Goal: Task Accomplishment & Management: Manage account settings

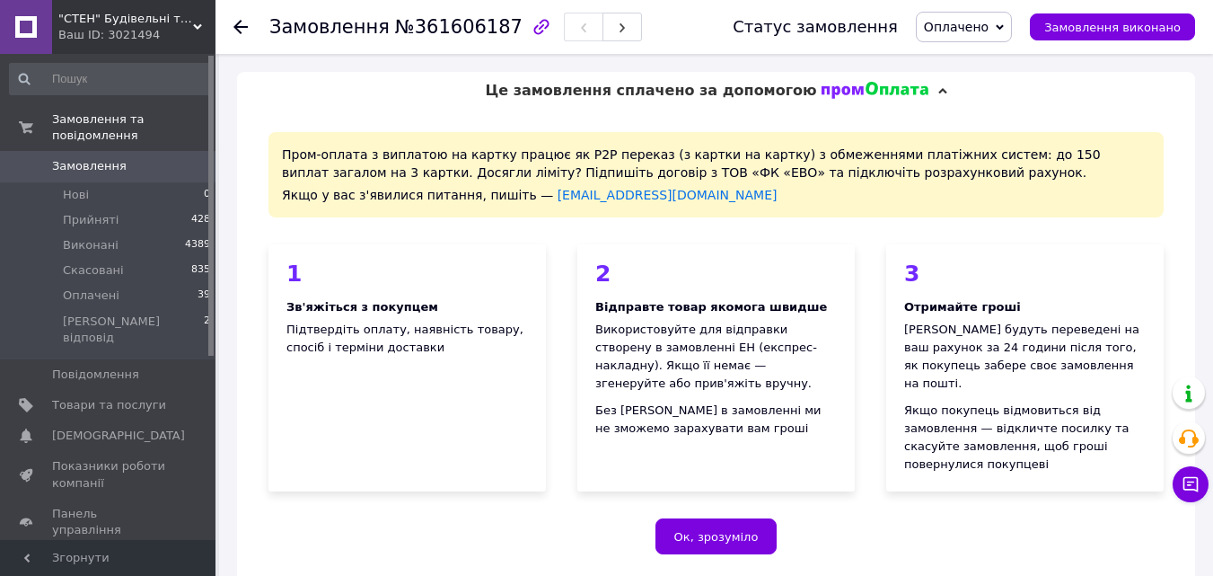
drag, startPoint x: 243, startPoint y: 22, endPoint x: 233, endPoint y: 45, distance: 25.3
click at [243, 22] on icon at bounding box center [240, 27] width 14 height 14
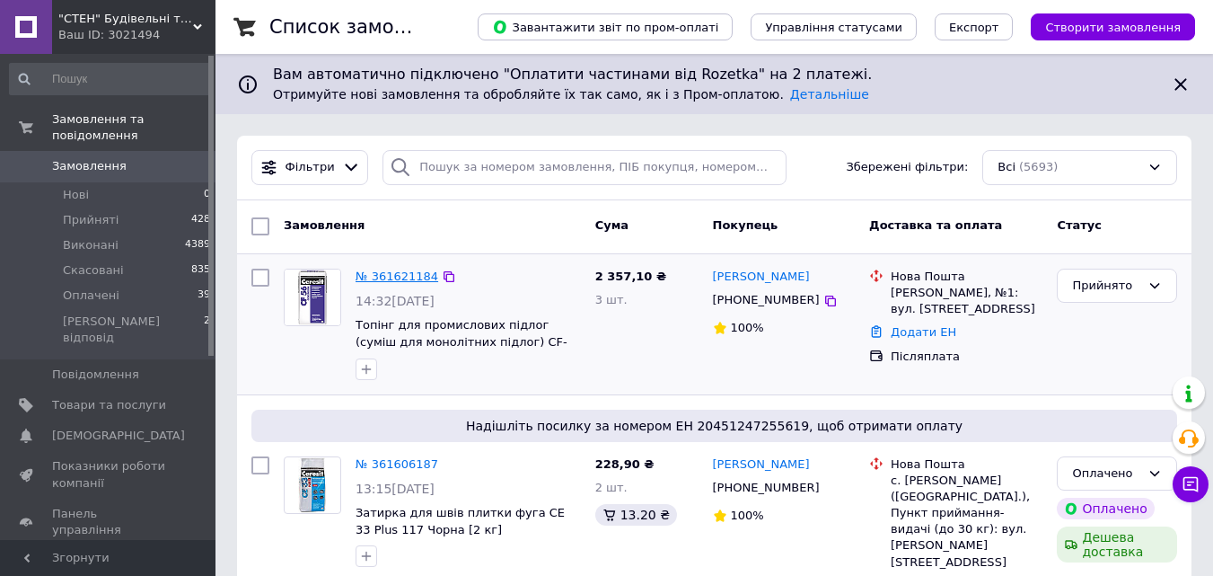
click at [365, 269] on link "№ 361621184" at bounding box center [397, 275] width 83 height 13
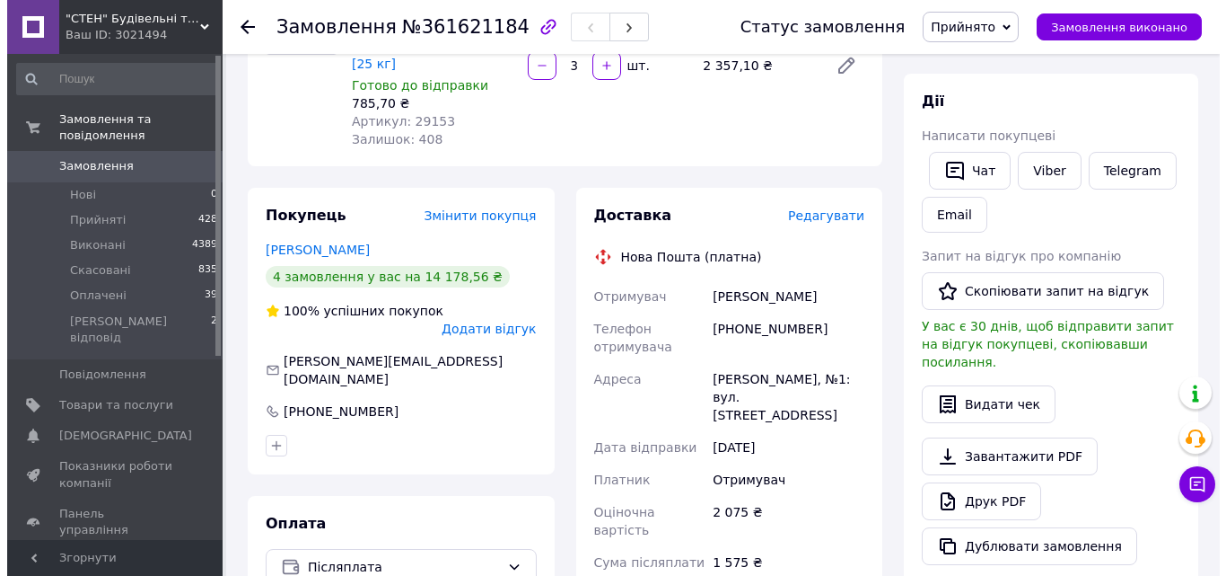
scroll to position [180, 0]
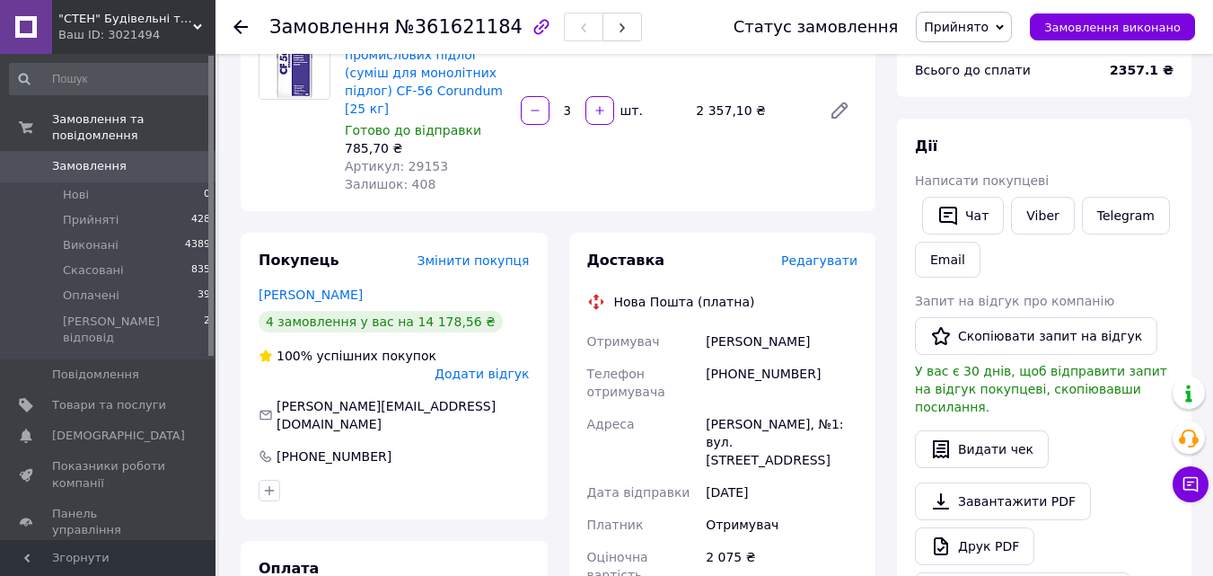
click at [810, 253] on span "Редагувати" at bounding box center [819, 260] width 76 height 14
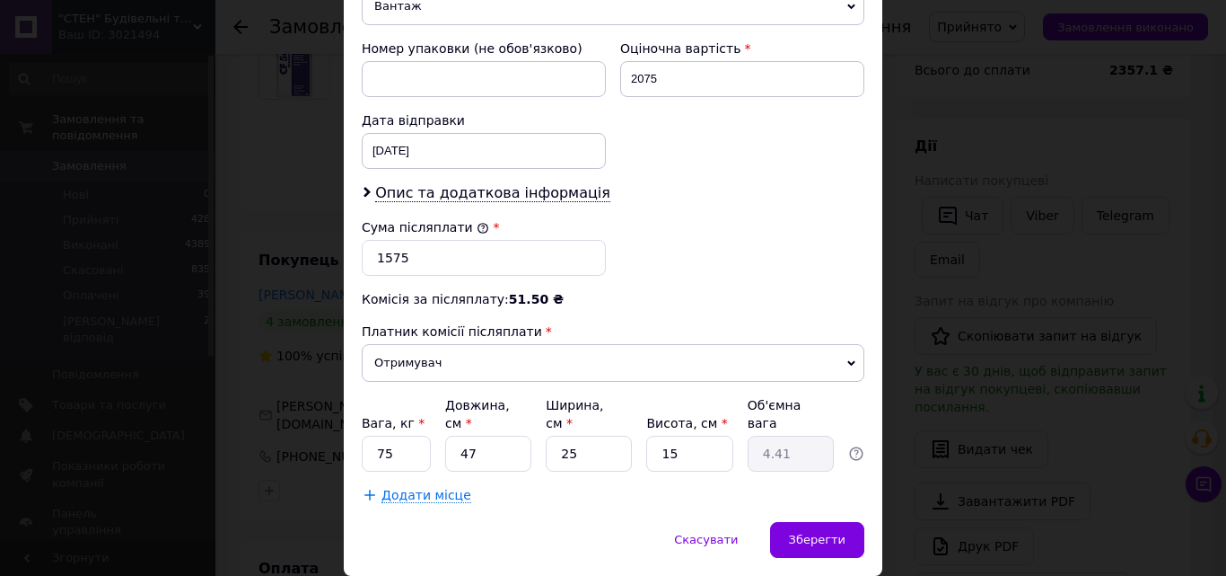
scroll to position [795, 0]
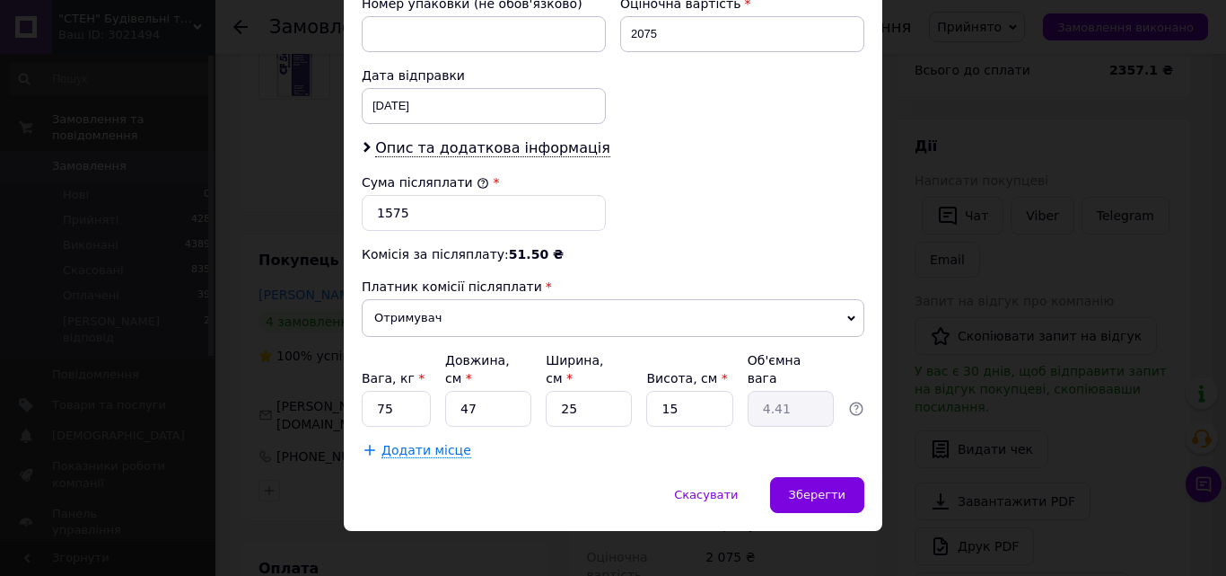
click at [415, 443] on span "Додати місце" at bounding box center [427, 450] width 90 height 15
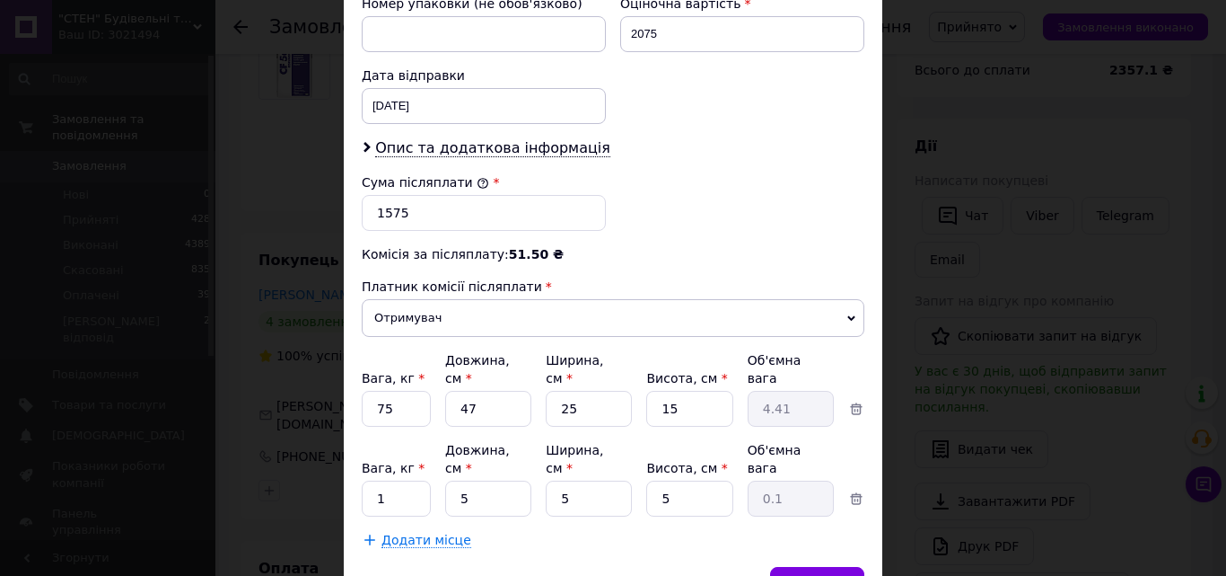
click at [431, 532] on span "Додати місце" at bounding box center [427, 539] width 90 height 15
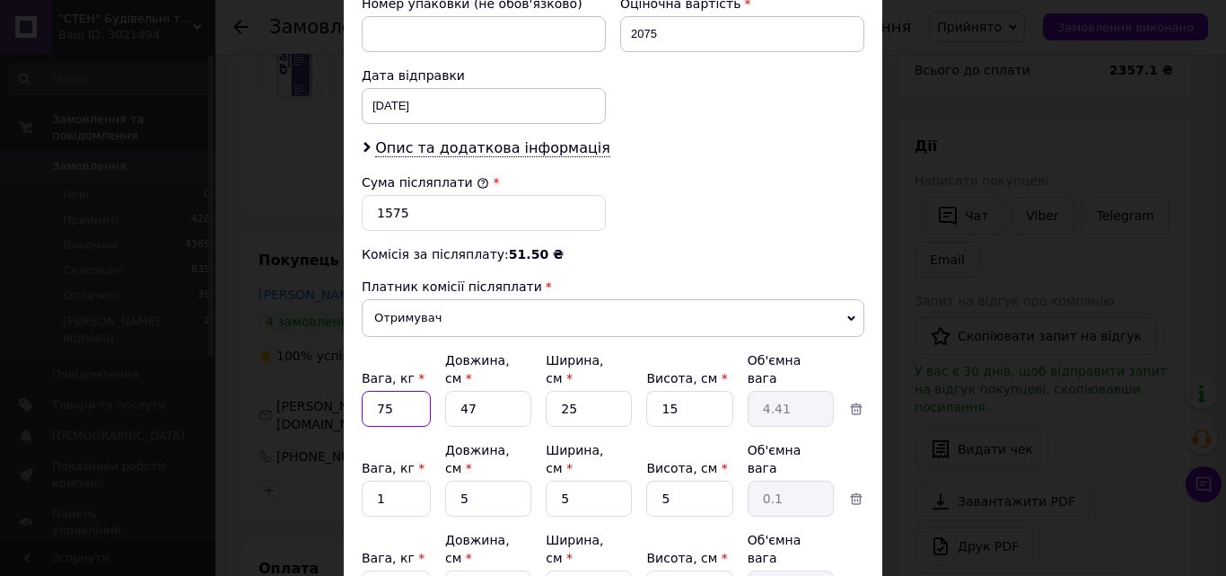
click at [395, 400] on input "75" at bounding box center [396, 409] width 69 height 36
type input "7"
type input "25"
click at [395, 480] on input "1" at bounding box center [396, 498] width 69 height 36
type input "25"
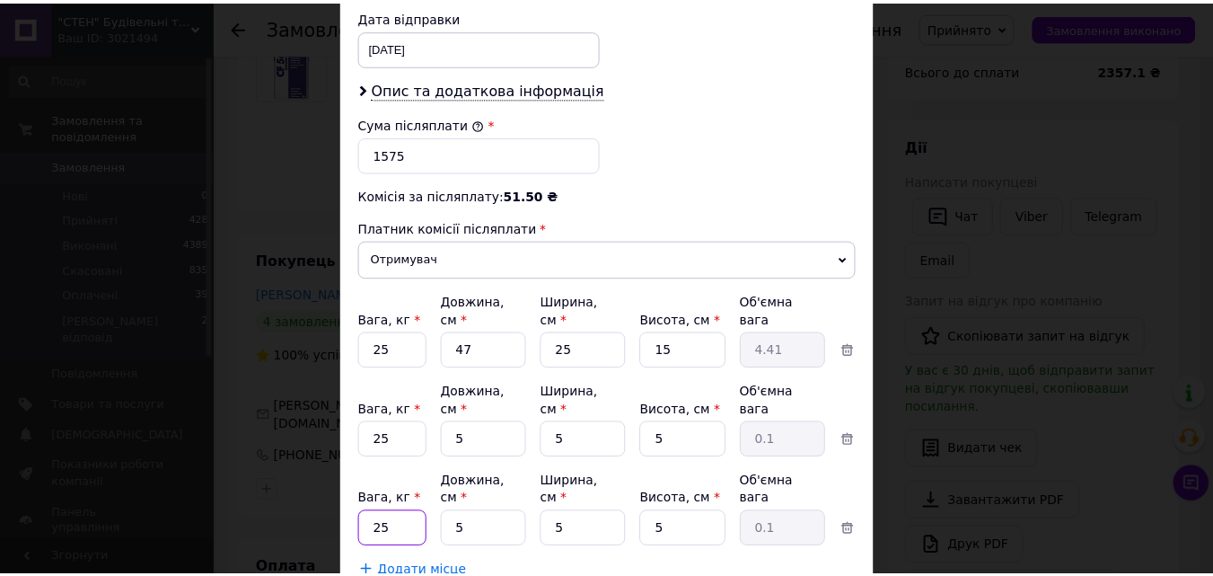
scroll to position [884, 0]
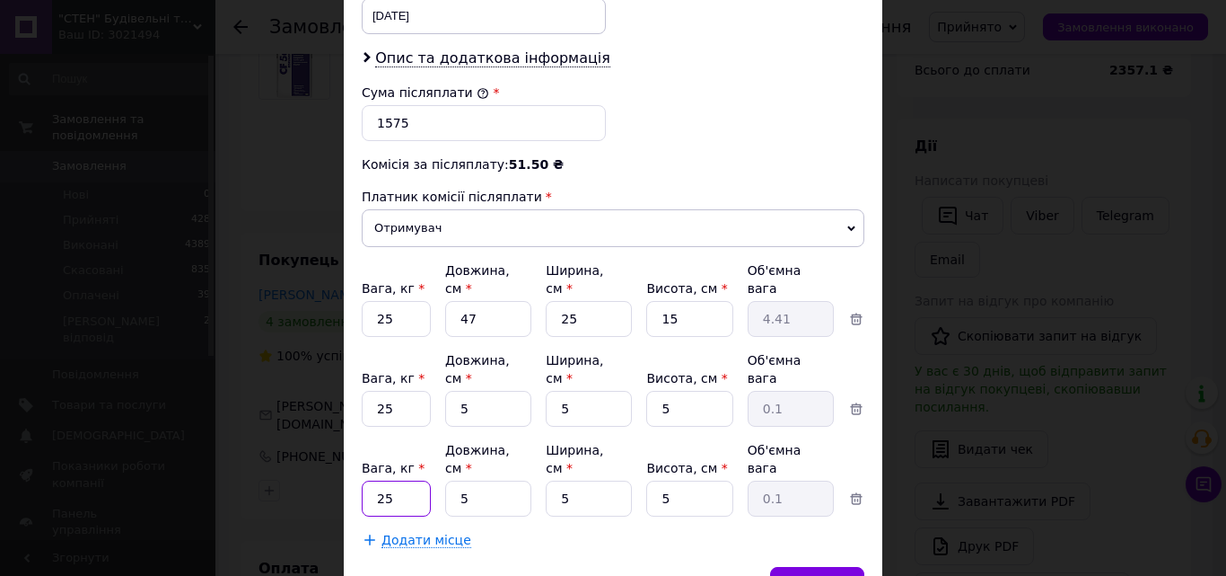
type input "25"
click at [806, 567] on div "Зберегти" at bounding box center [817, 585] width 94 height 36
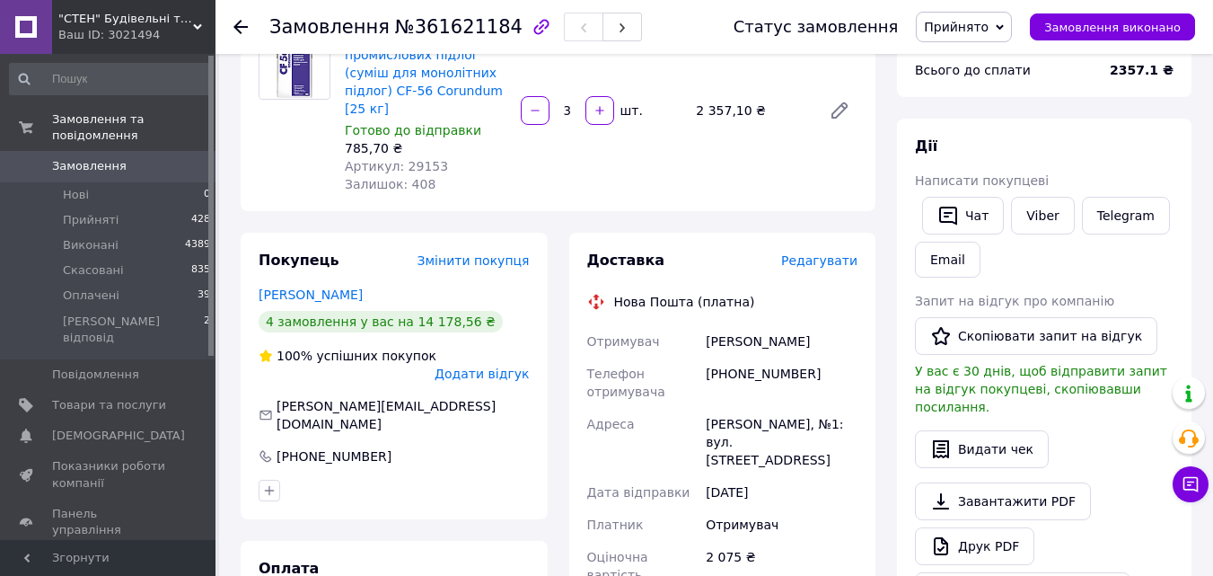
click at [235, 26] on use at bounding box center [240, 27] width 14 height 14
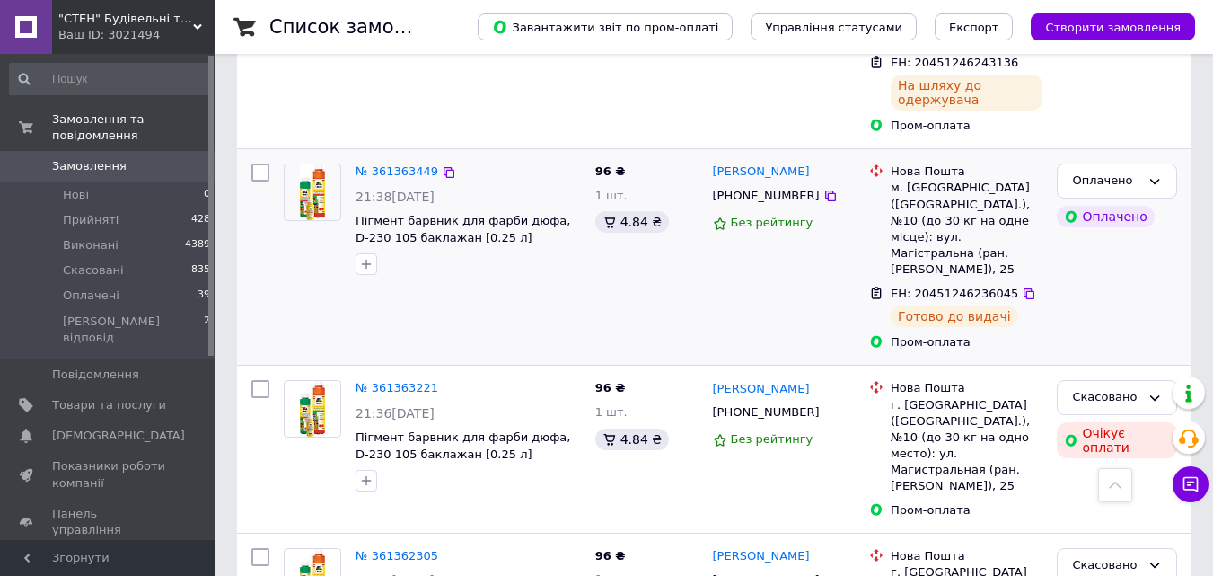
scroll to position [3415, 0]
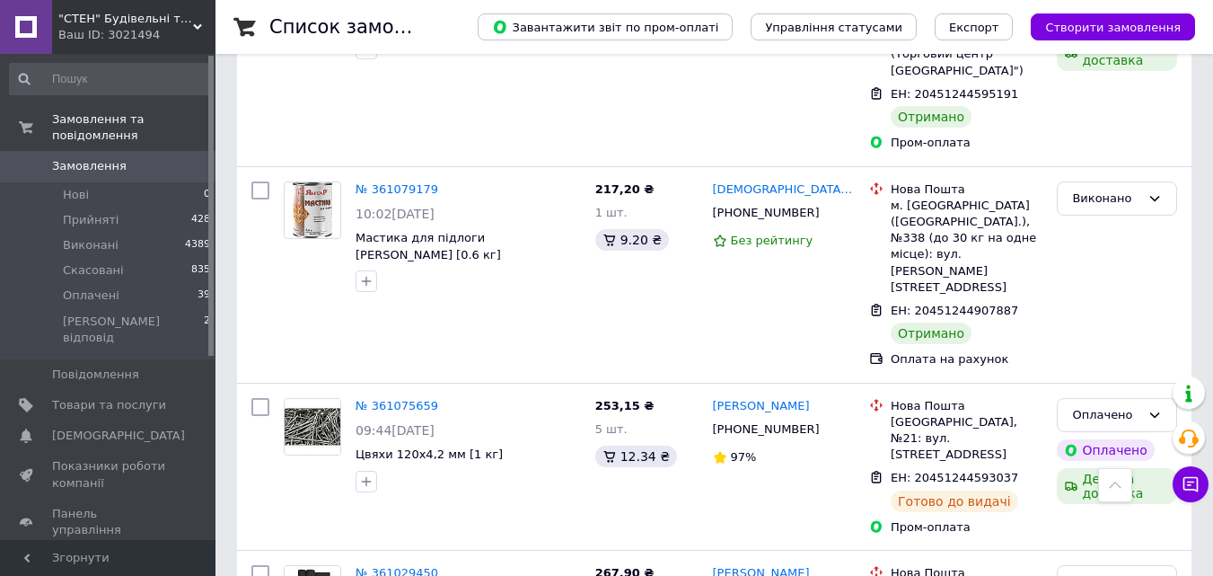
scroll to position [3001, 0]
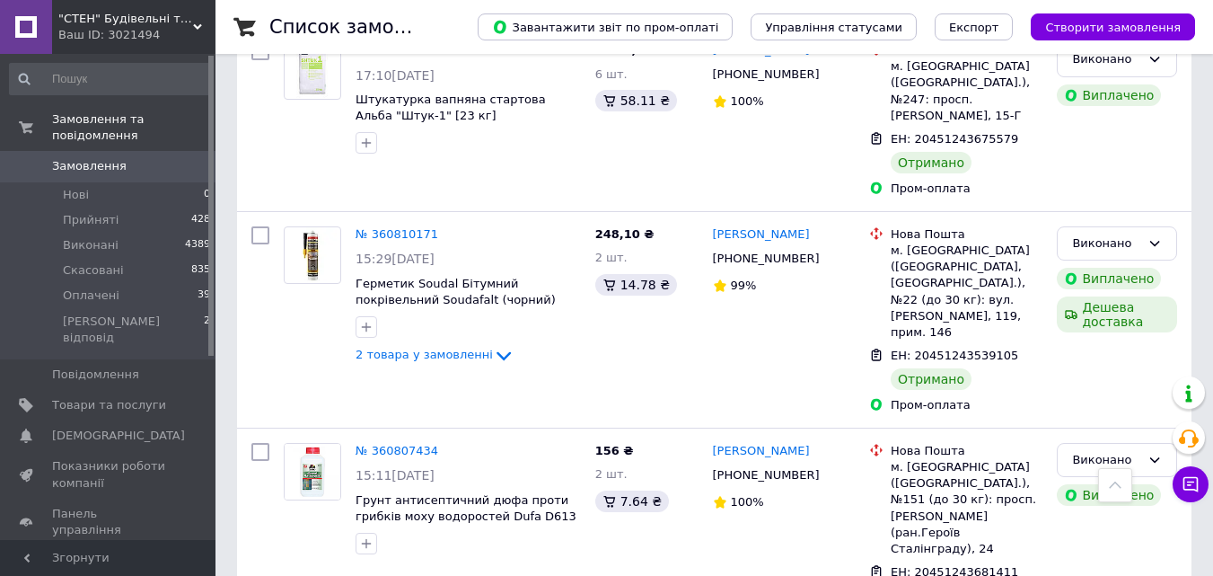
scroll to position [808, 0]
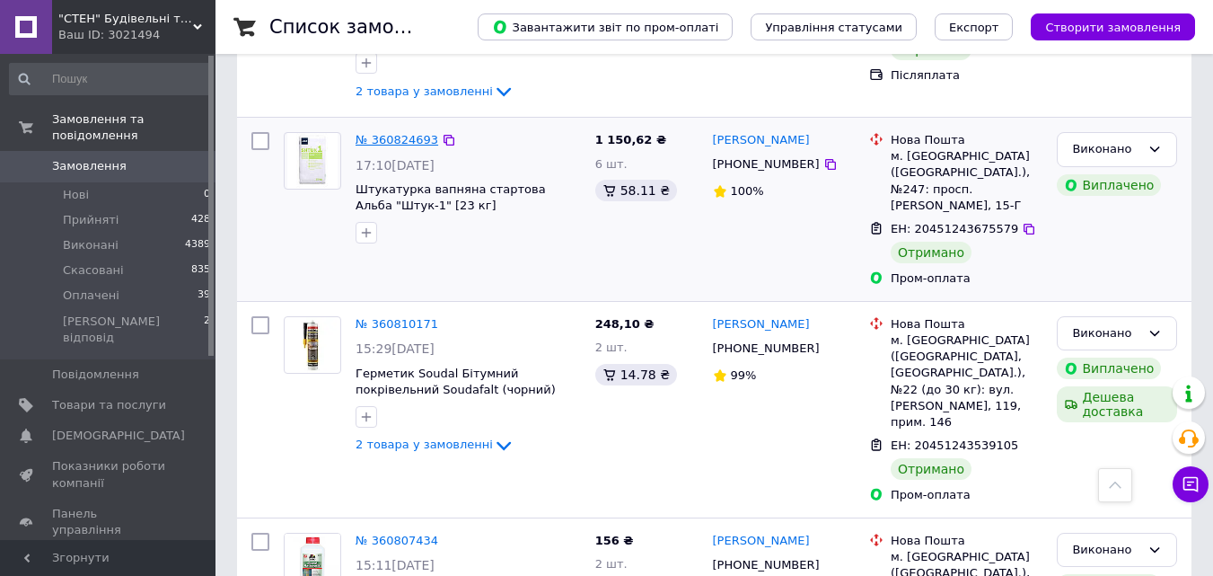
click at [394, 142] on link "№ 360824693" at bounding box center [397, 139] width 83 height 13
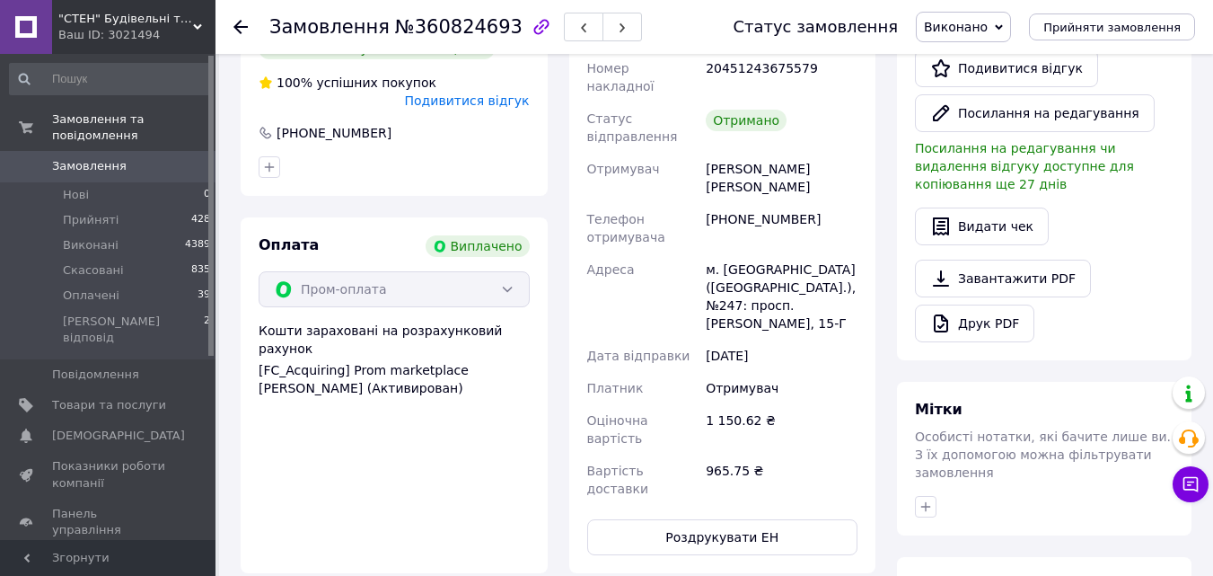
scroll to position [536, 0]
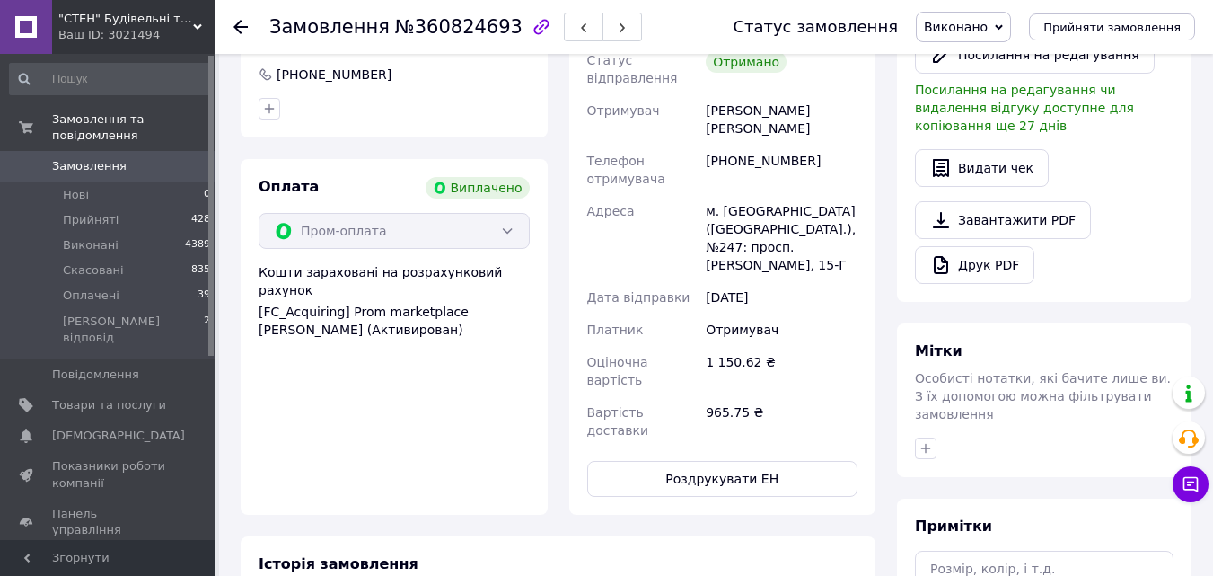
click at [241, 31] on icon at bounding box center [240, 27] width 14 height 14
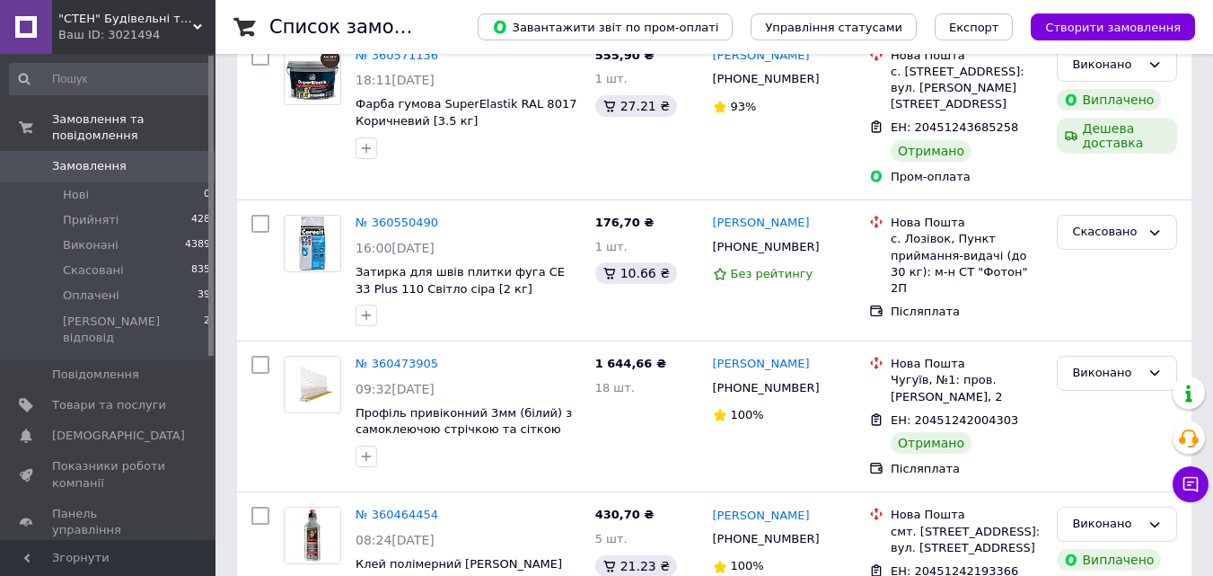
scroll to position [3012, 0]
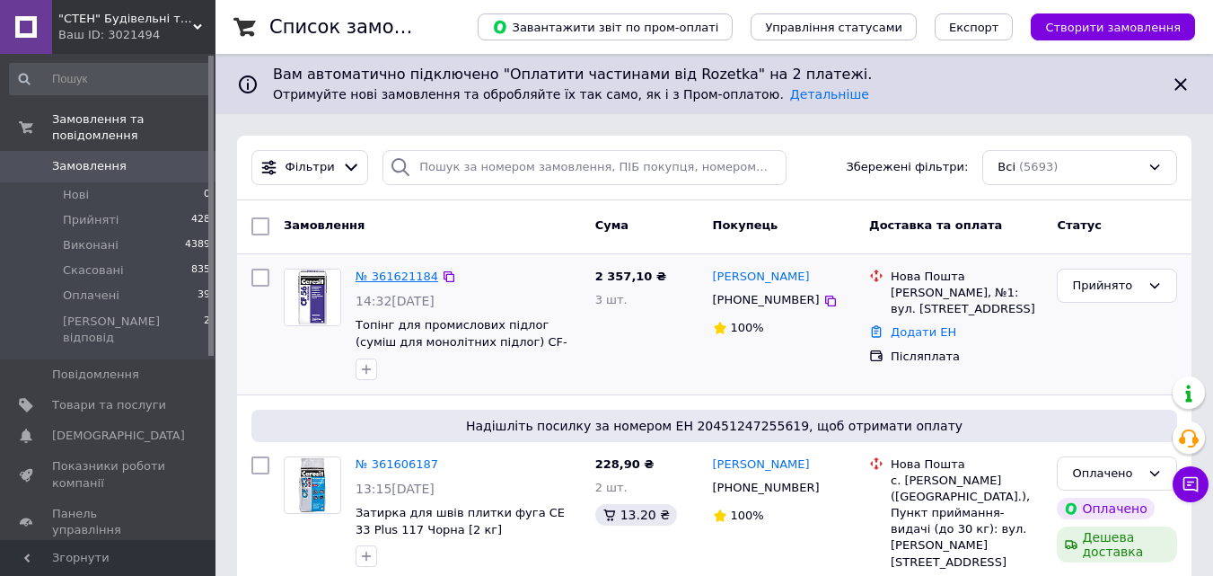
click at [403, 271] on link "№ 361621184" at bounding box center [397, 275] width 83 height 13
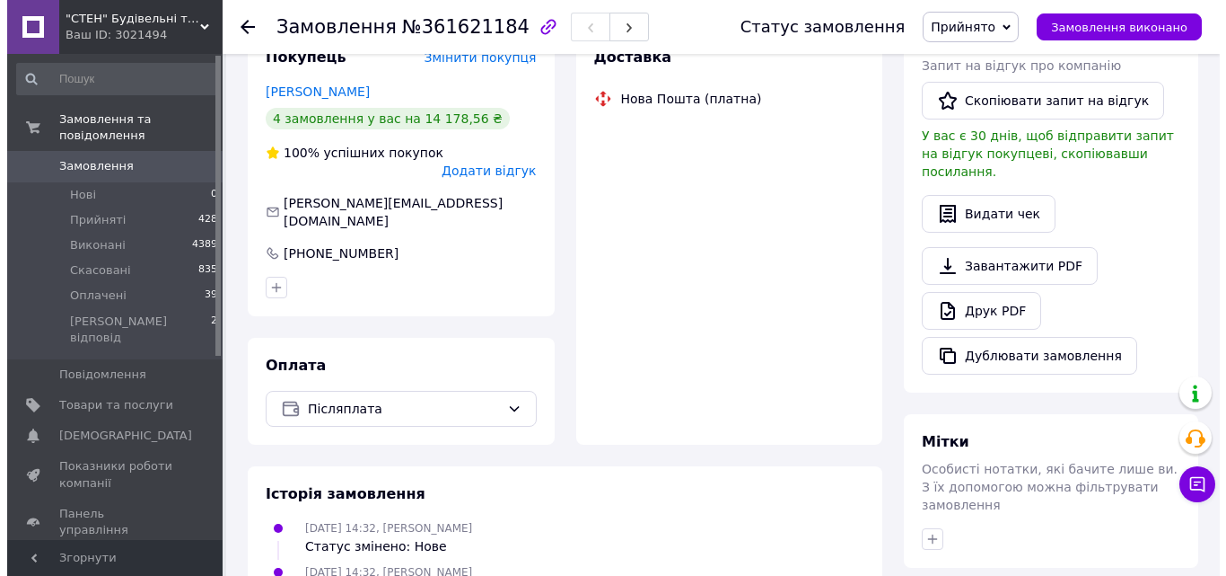
scroll to position [269, 0]
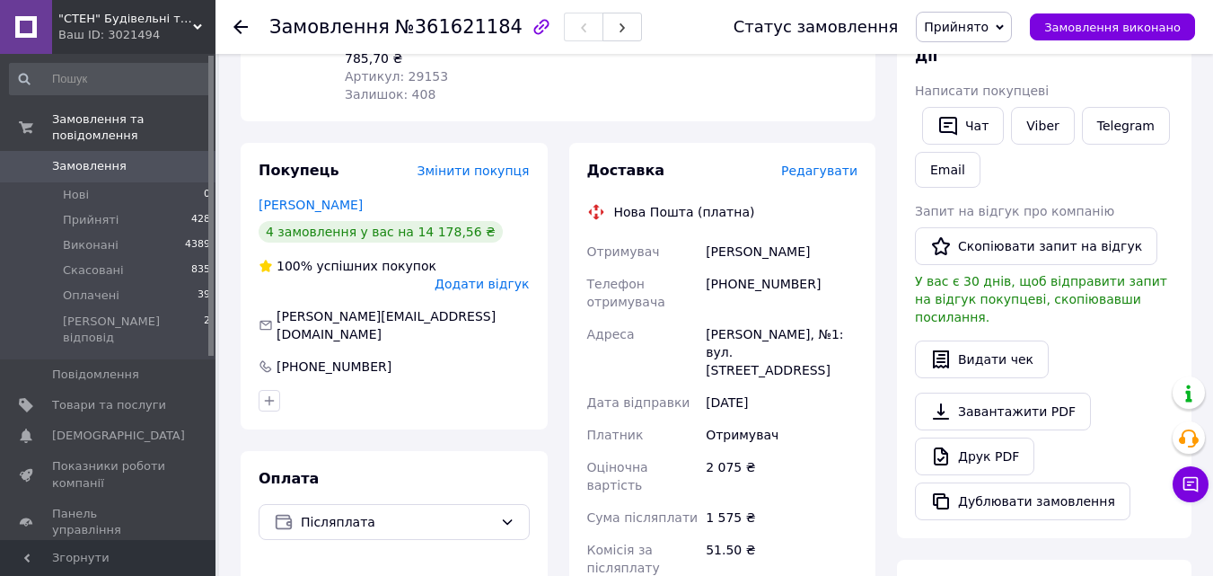
click at [831, 163] on span "Редагувати" at bounding box center [819, 170] width 76 height 14
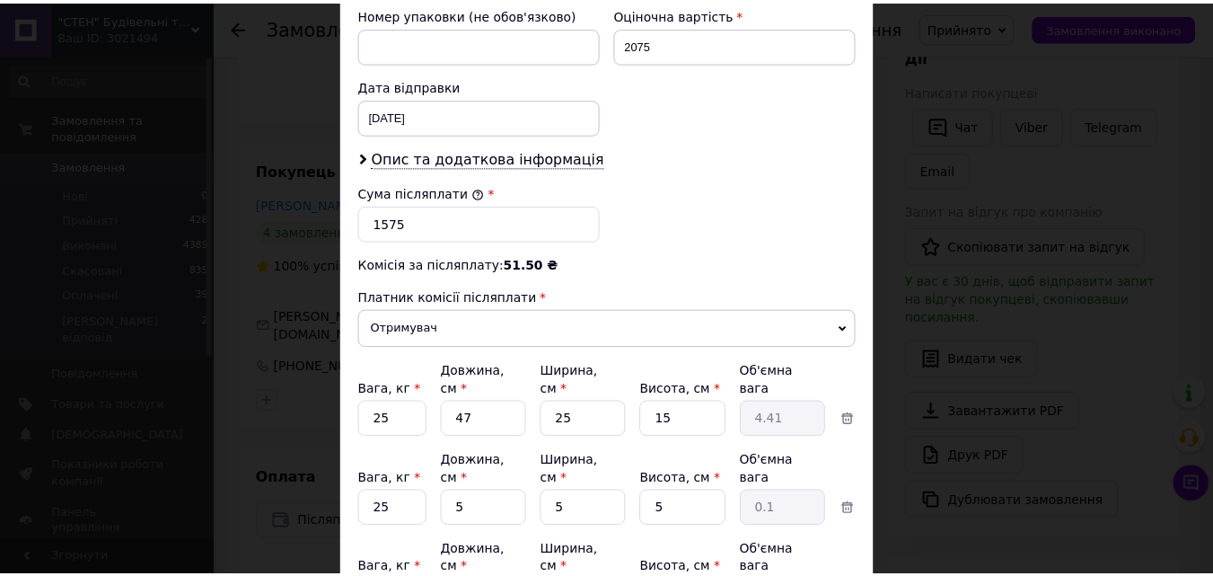
scroll to position [938, 0]
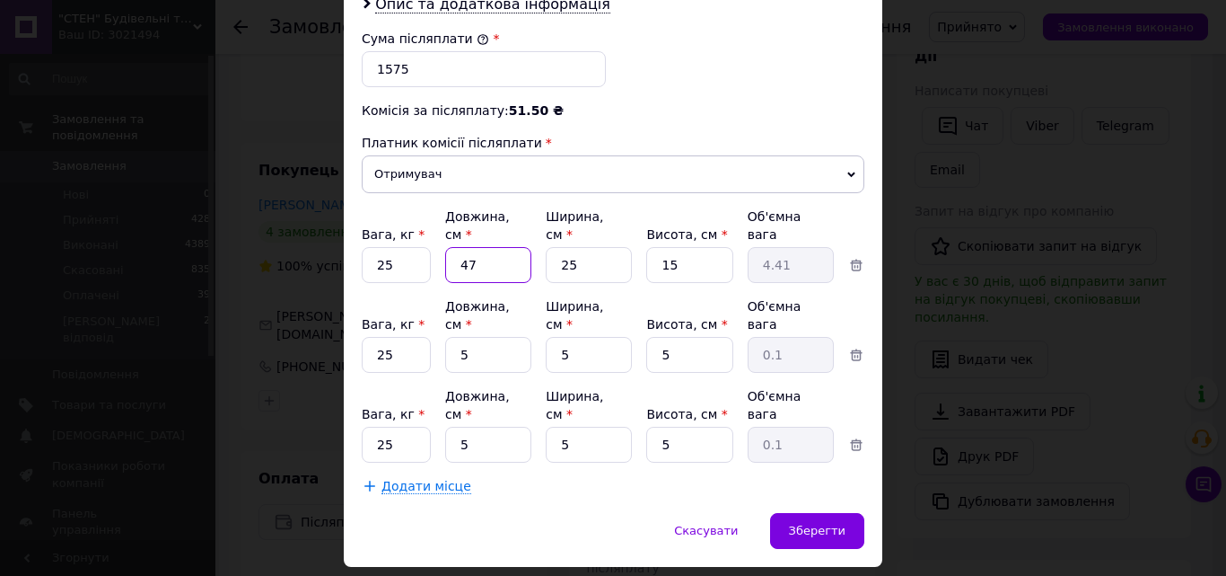
drag, startPoint x: 482, startPoint y: 246, endPoint x: 450, endPoint y: 244, distance: 32.4
click at [450, 247] on input "47" at bounding box center [488, 265] width 86 height 36
type input "5"
type input "0.47"
type input "50"
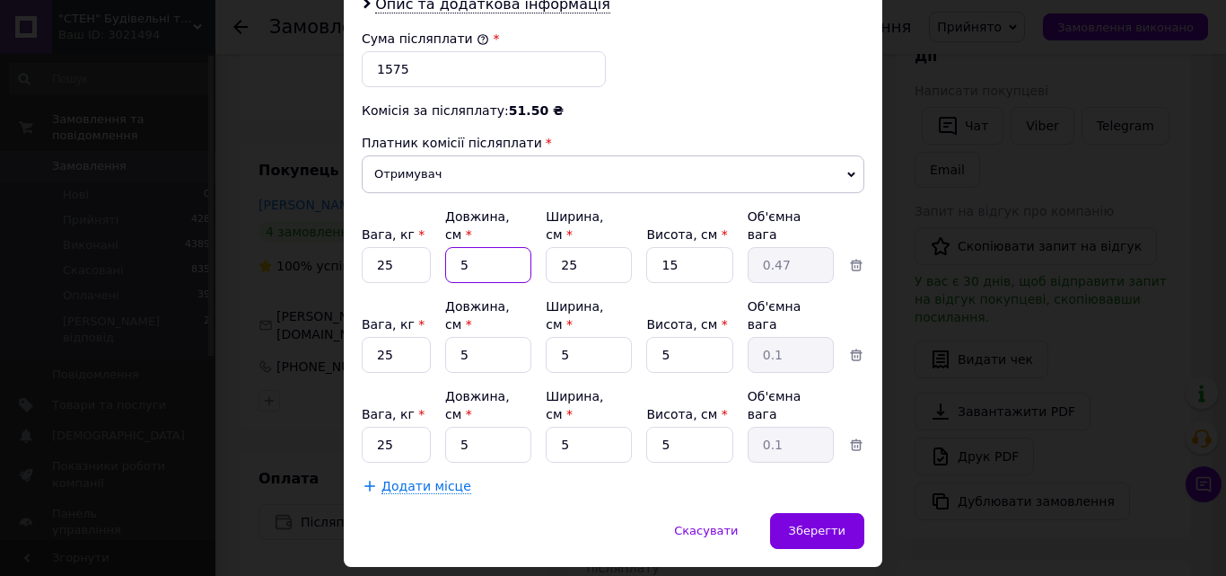
type input "4.69"
type input "50"
click at [684, 247] on input "15" at bounding box center [689, 265] width 86 height 36
type input "1"
type input "0.31"
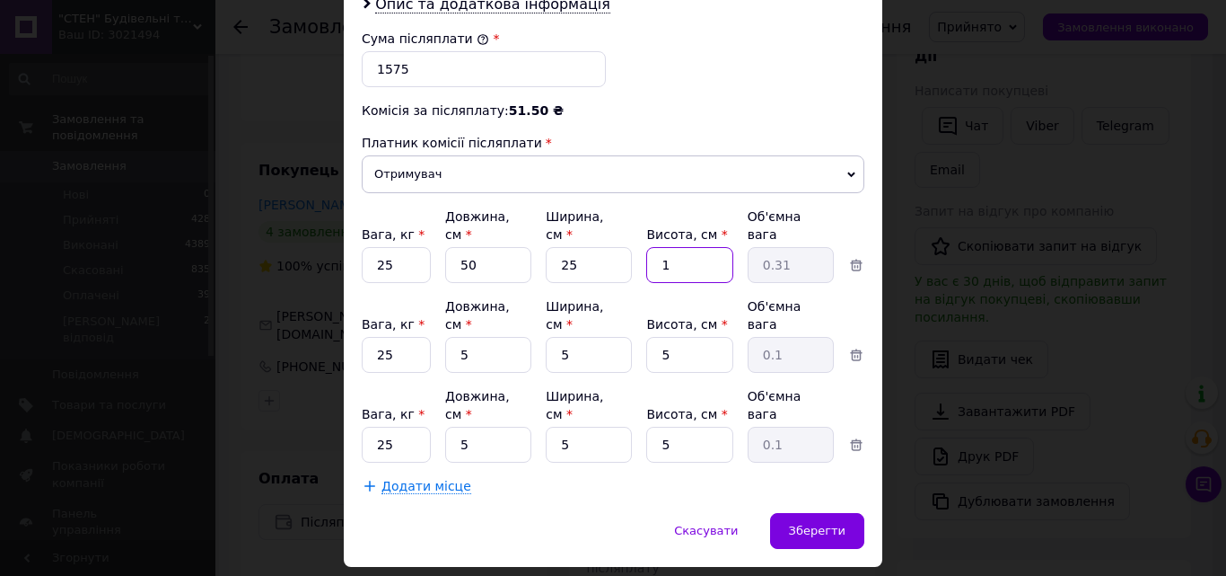
type input "15"
type input "4.69"
type input "1"
type input "0.31"
type input "54"
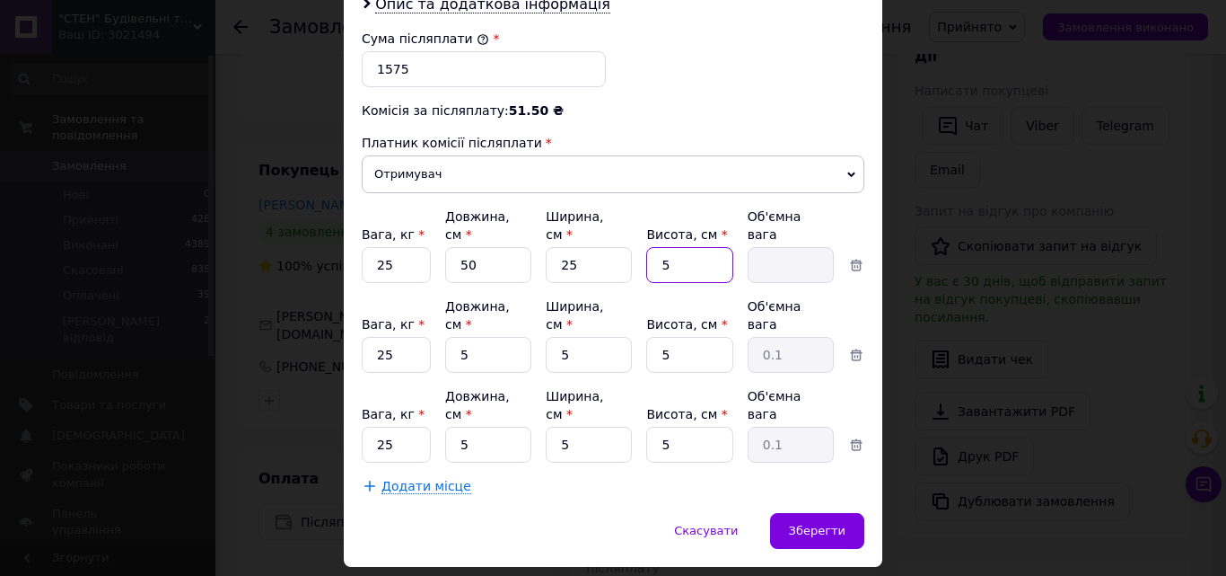
type input "16.88"
type input "5"
type input "1.56"
type input "5"
click at [498, 247] on input "50" at bounding box center [488, 265] width 86 height 36
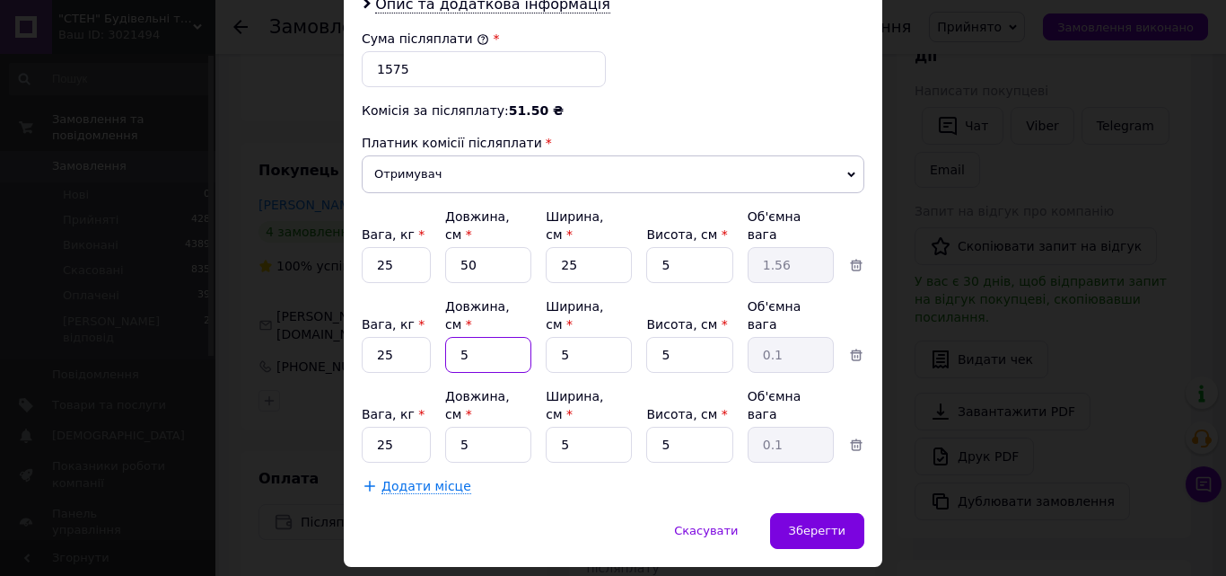
drag, startPoint x: 483, startPoint y: 314, endPoint x: 464, endPoint y: 317, distance: 19.0
click at [464, 337] on input "5" at bounding box center [488, 355] width 86 height 36
click at [514, 247] on input "50" at bounding box center [488, 265] width 86 height 36
type input "5"
type input "0.16"
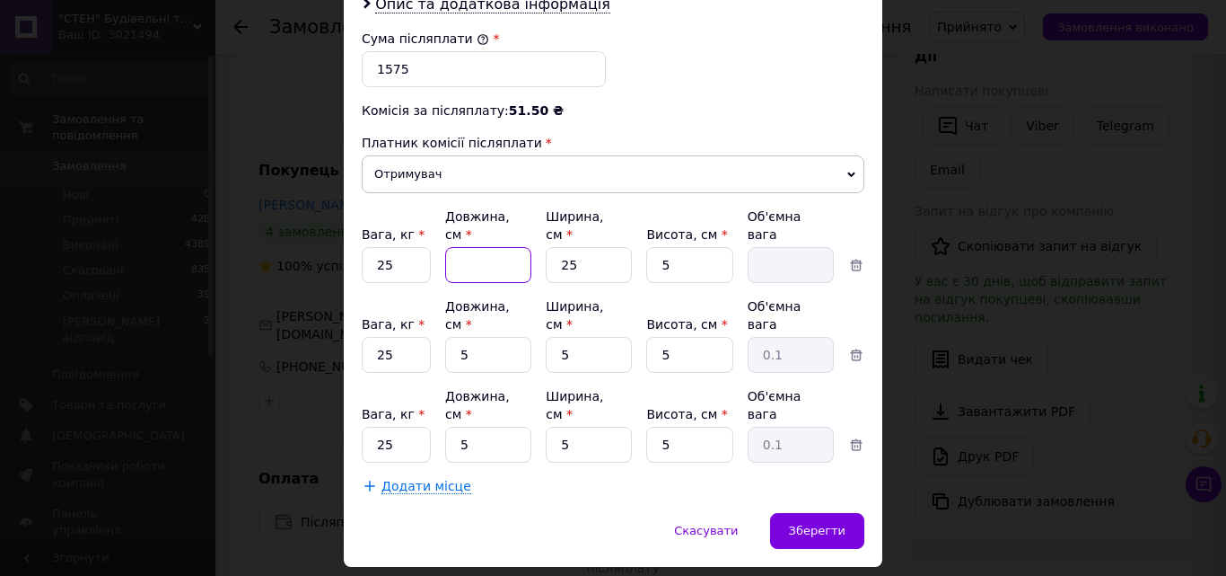
type input "4"
type input "0.13"
type input "47"
type input "1.47"
type input "47"
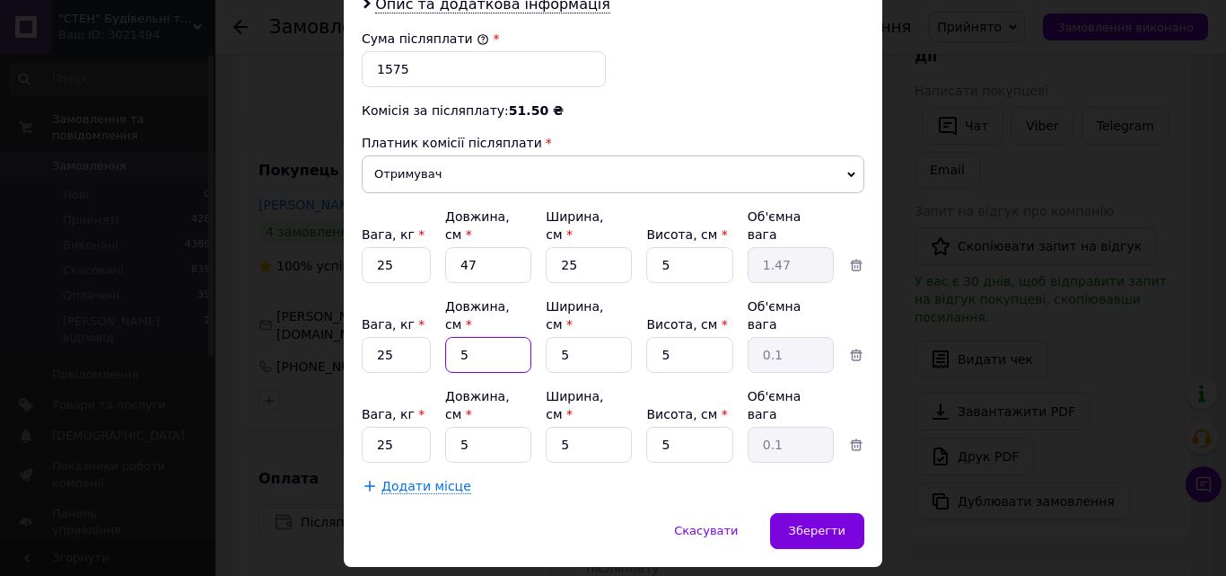
click at [472, 337] on input "5" at bounding box center [488, 355] width 86 height 36
type input "45"
type input "0.28"
type input "457"
type input "2.86"
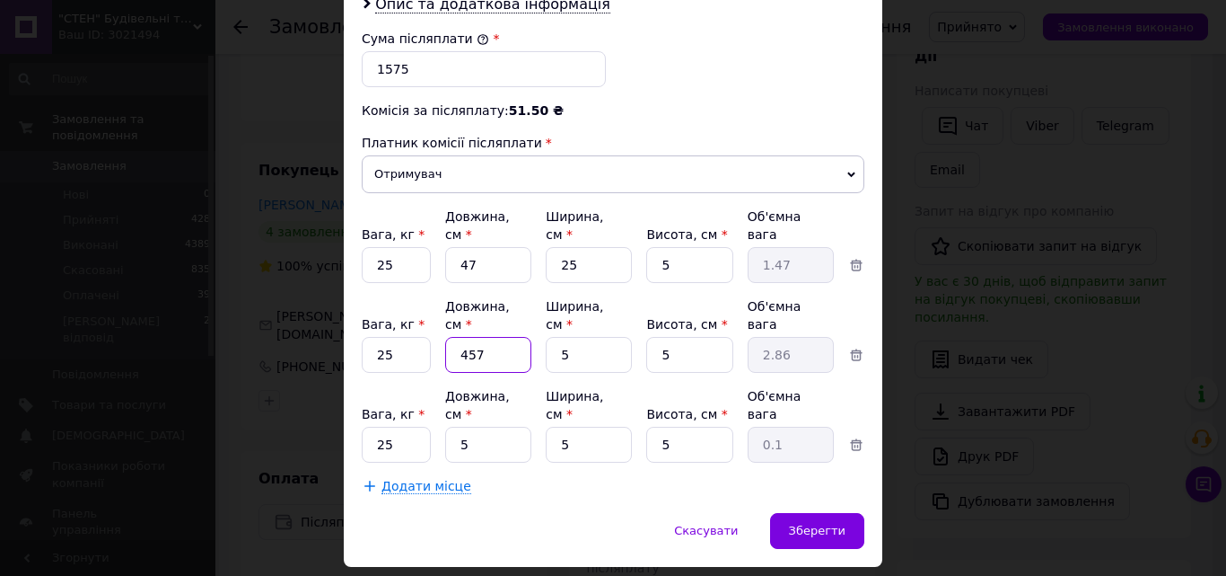
type input "45"
type input "0.28"
type input "4"
type input "0.1"
type input "47"
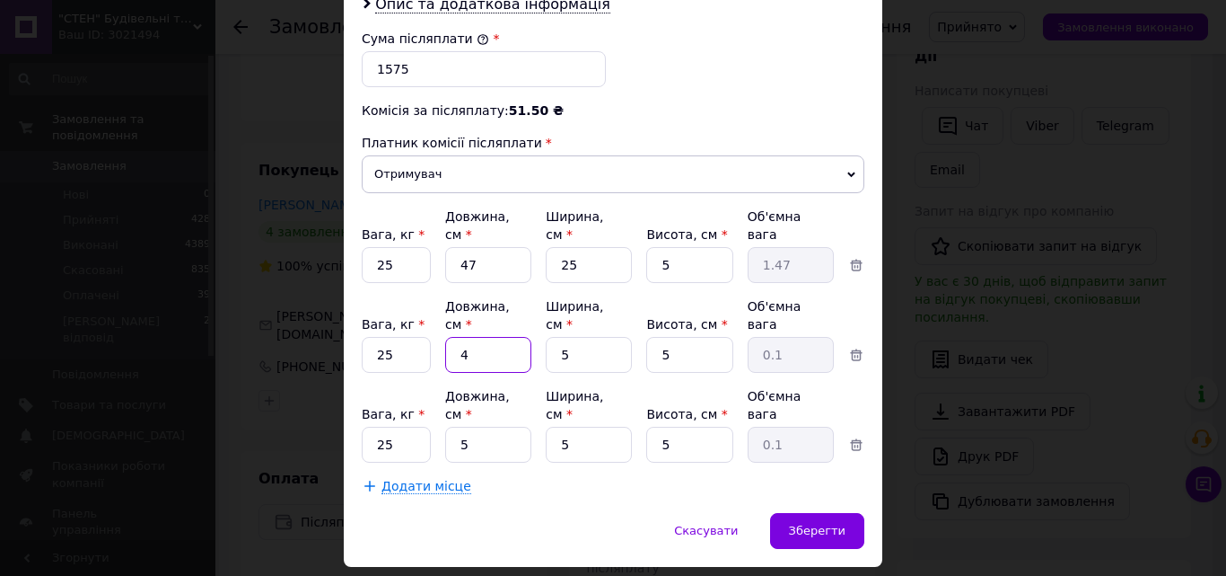
type input "0.29"
type input "47"
click at [571, 337] on input "5" at bounding box center [589, 355] width 86 height 36
type input "2"
type input "0.12"
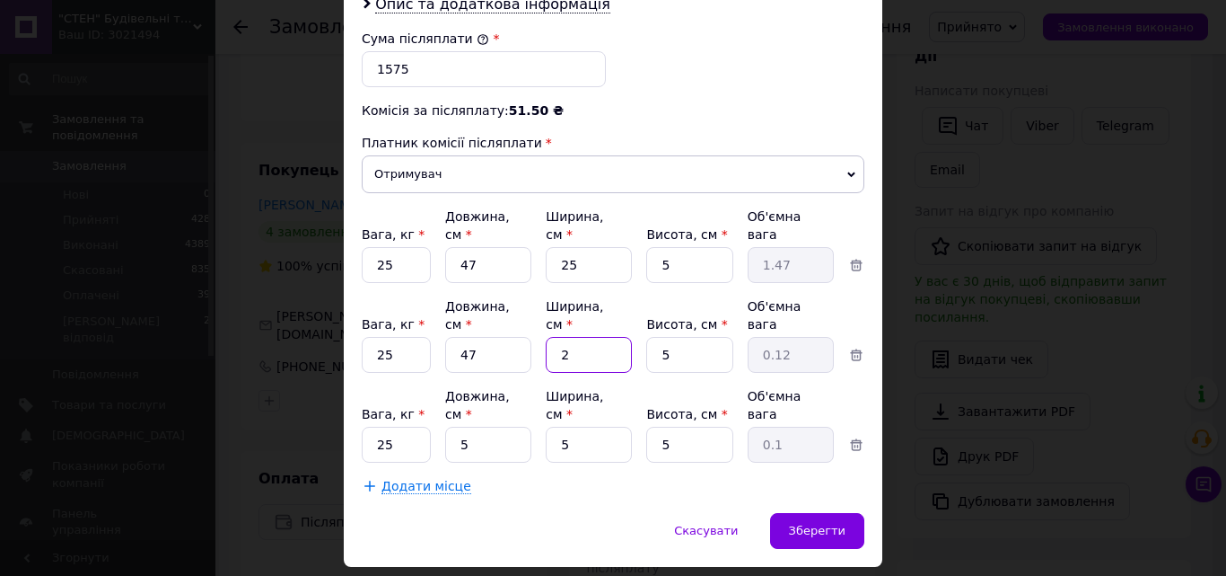
type input "25"
type input "1.47"
type input "25"
click at [467, 426] on input "5" at bounding box center [488, 444] width 86 height 36
type input "4"
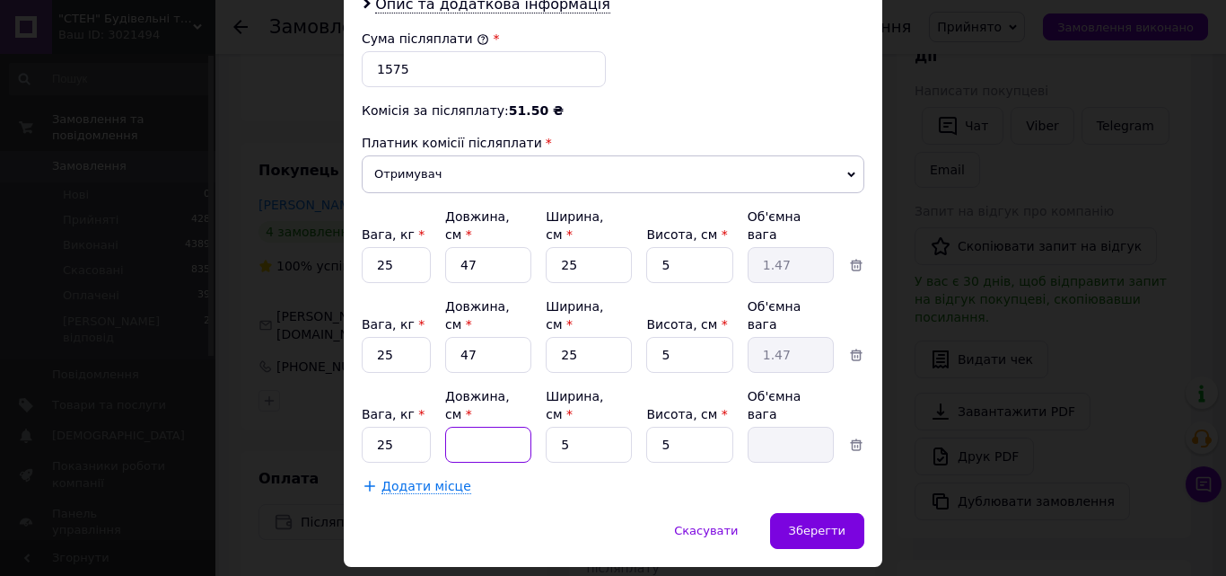
type input "0.1"
type input "47"
type input "0.29"
type input "47"
click at [627, 426] on input "5" at bounding box center [589, 444] width 86 height 36
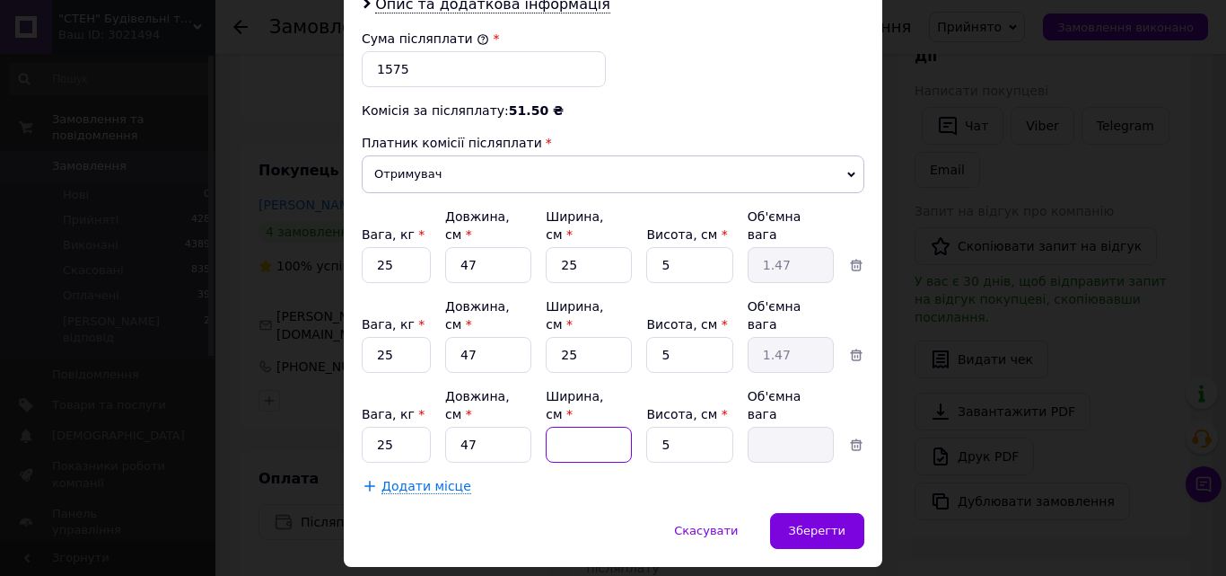
type input "2"
type input "0.12"
type input "25"
type input "1.47"
type input "25"
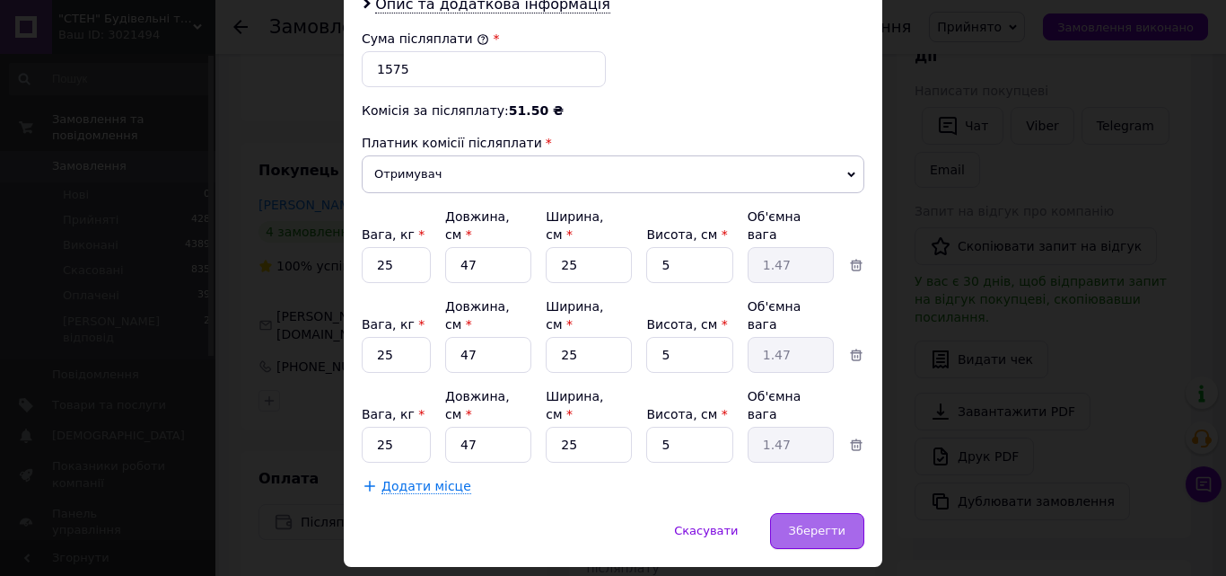
click at [827, 523] on span "Зберегти" at bounding box center [817, 529] width 57 height 13
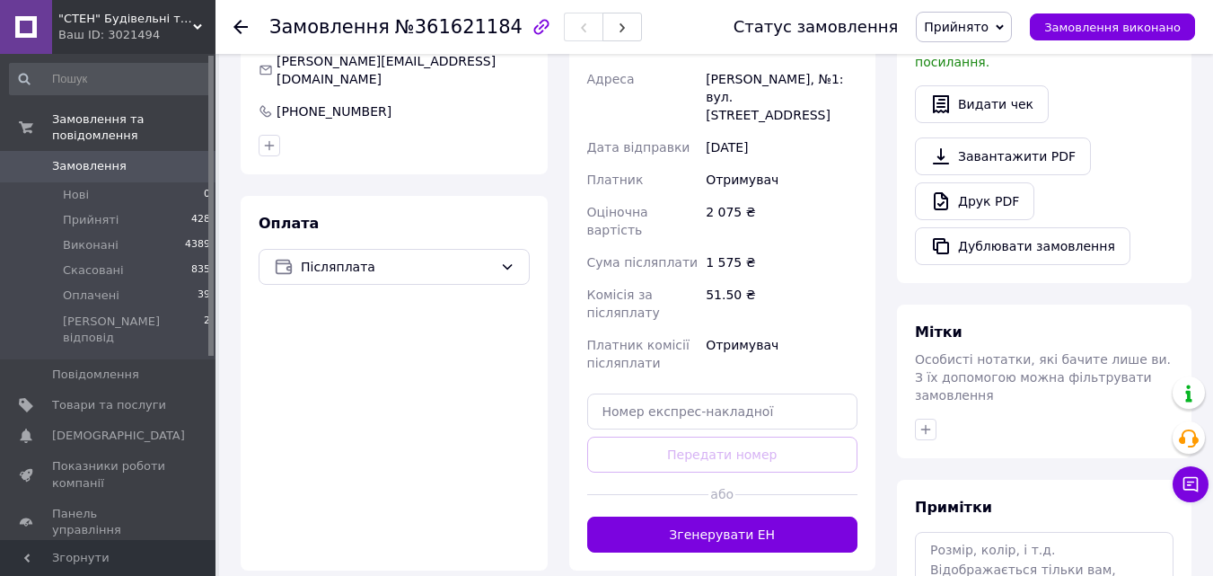
scroll to position [449, 0]
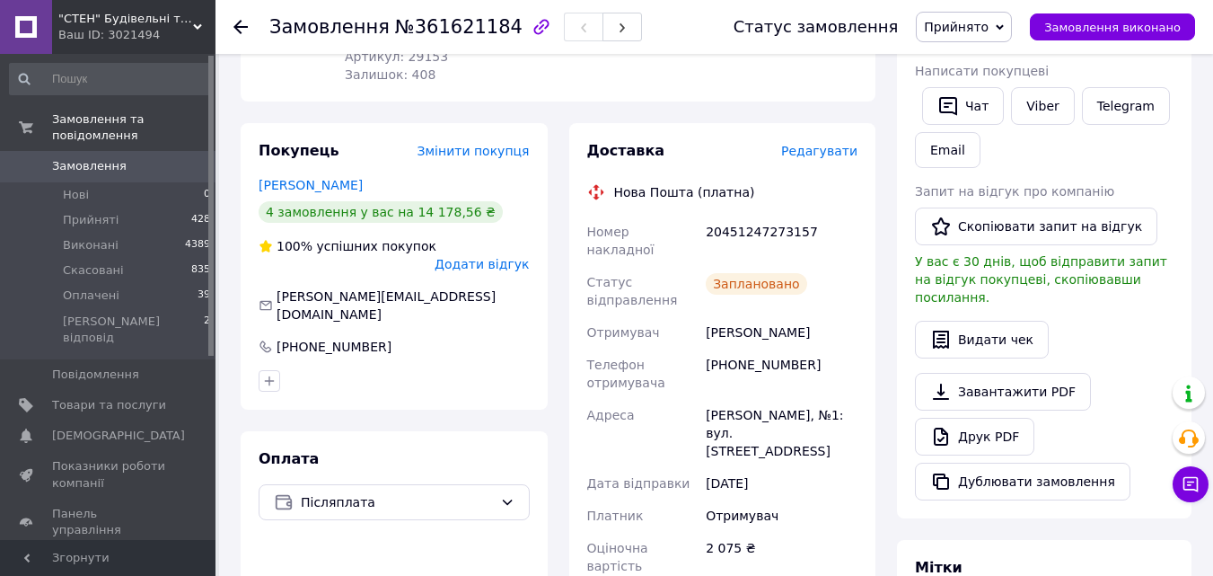
scroll to position [269, 0]
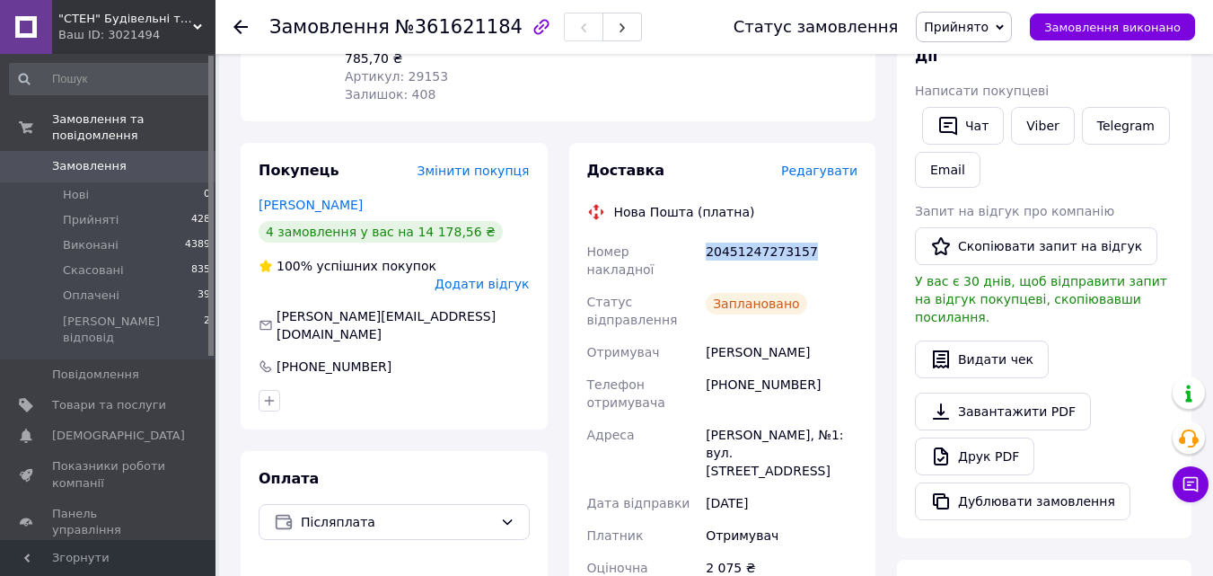
drag, startPoint x: 803, startPoint y: 232, endPoint x: 707, endPoint y: 230, distance: 96.1
click at [707, 235] on div "20451247273157" at bounding box center [781, 260] width 159 height 50
copy div "20451247273157"
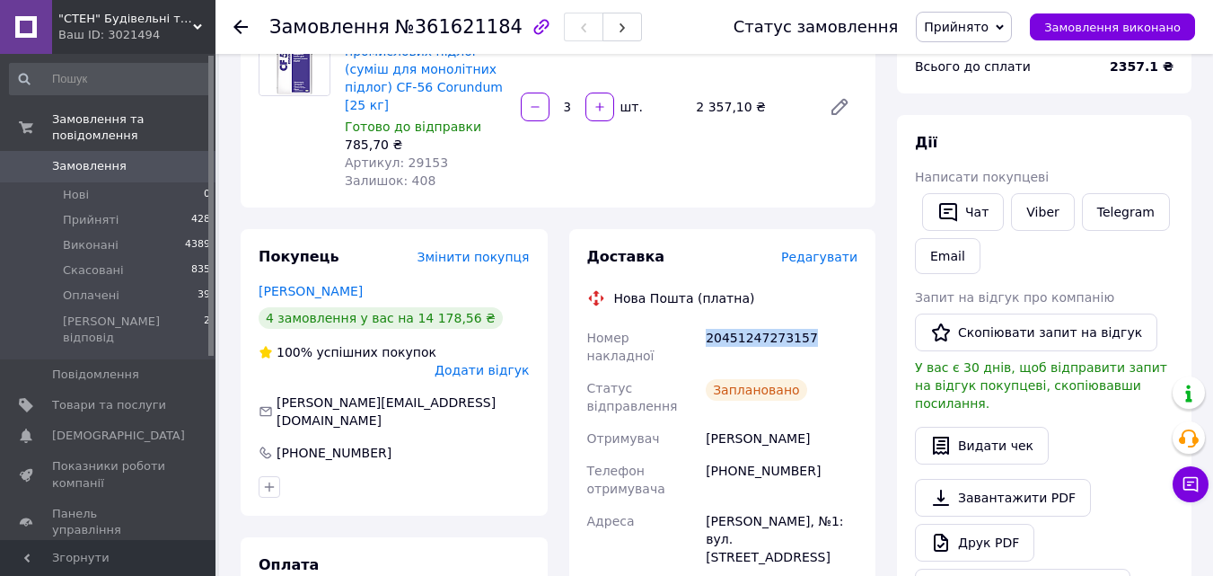
scroll to position [180, 0]
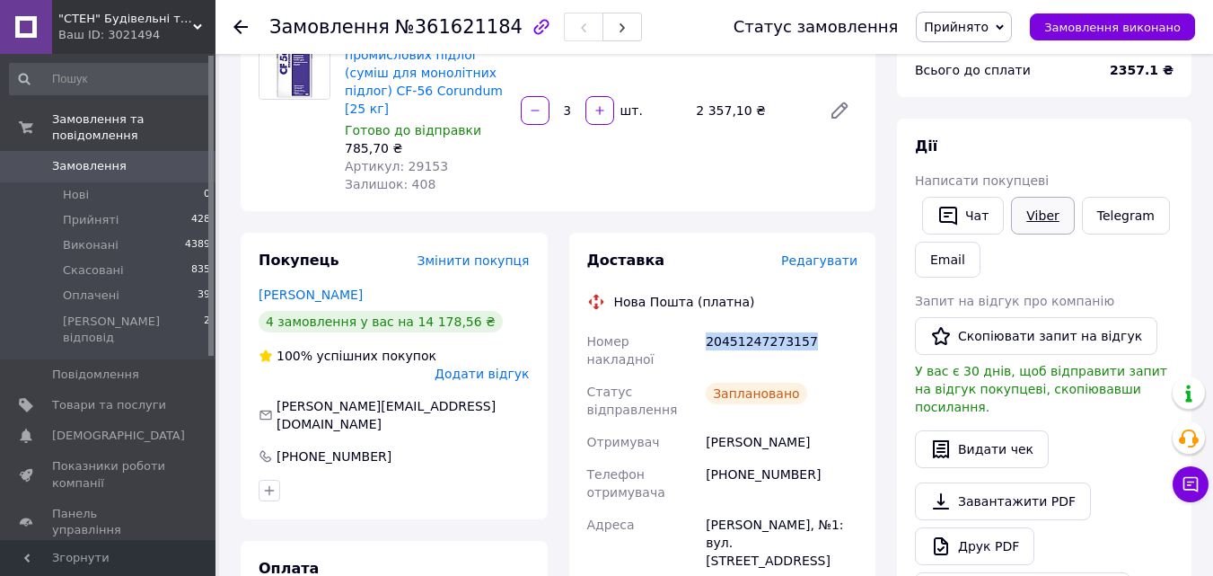
click at [1046, 219] on link "Viber" at bounding box center [1042, 216] width 63 height 38
click at [241, 33] on use at bounding box center [240, 27] width 14 height 14
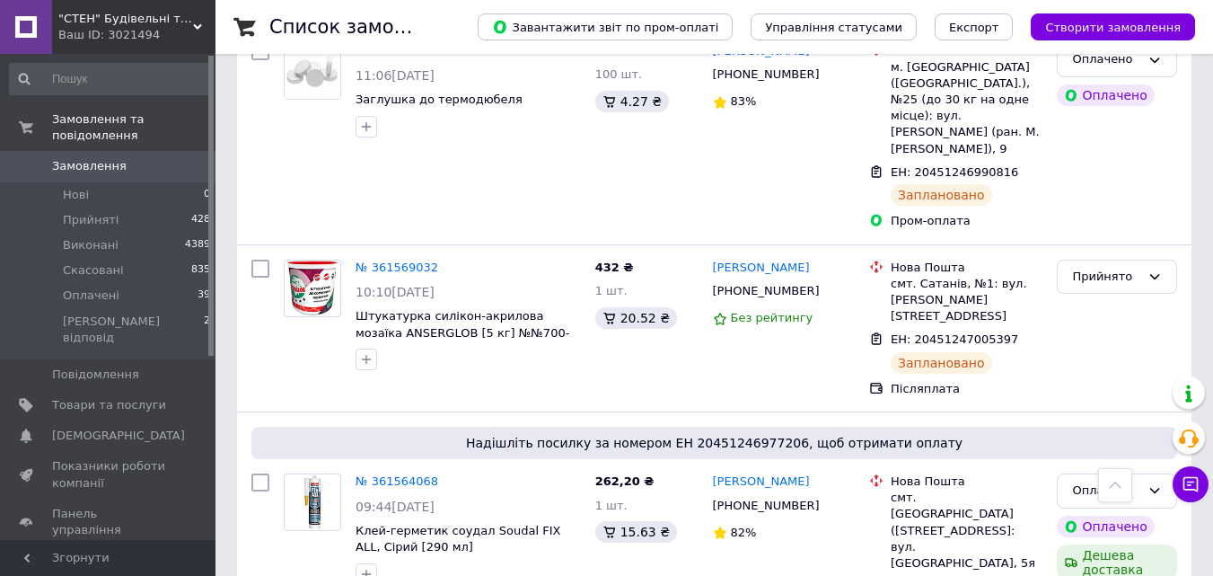
scroll to position [1167, 0]
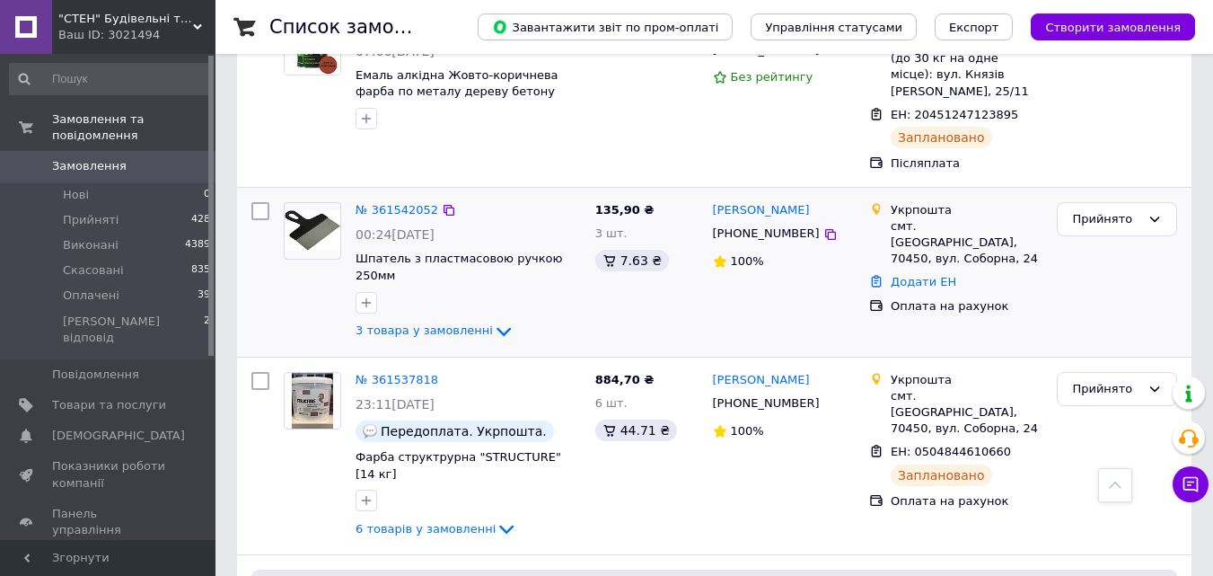
scroll to position [1796, 0]
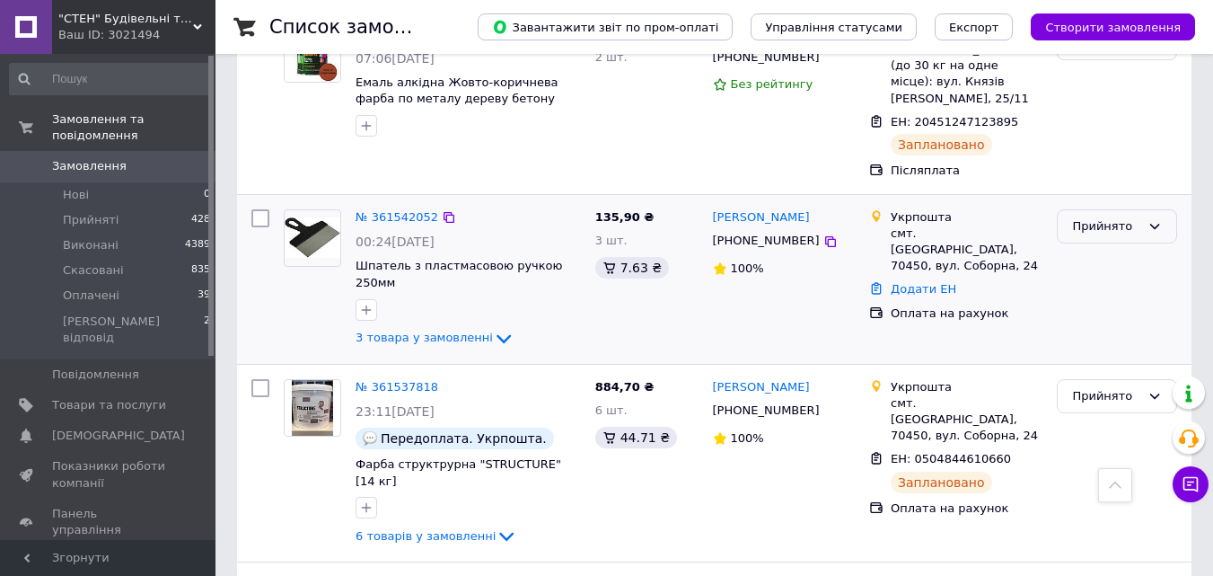
click at [1165, 209] on div "Прийнято" at bounding box center [1117, 226] width 120 height 35
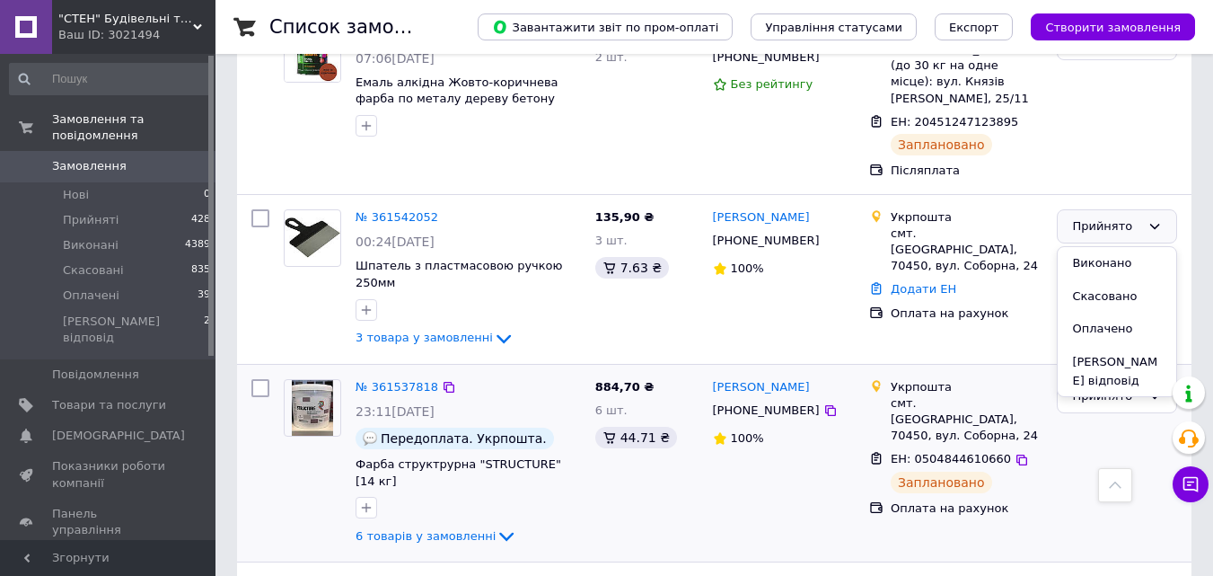
click at [1091, 372] on div "Прийнято" at bounding box center [1117, 463] width 135 height 183
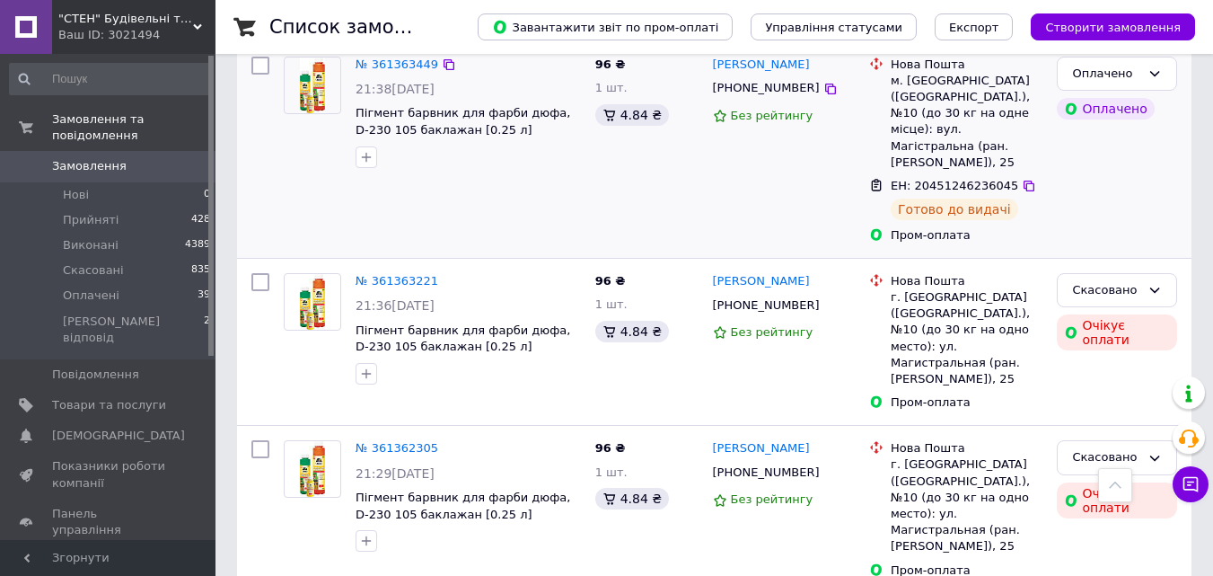
scroll to position [3426, 0]
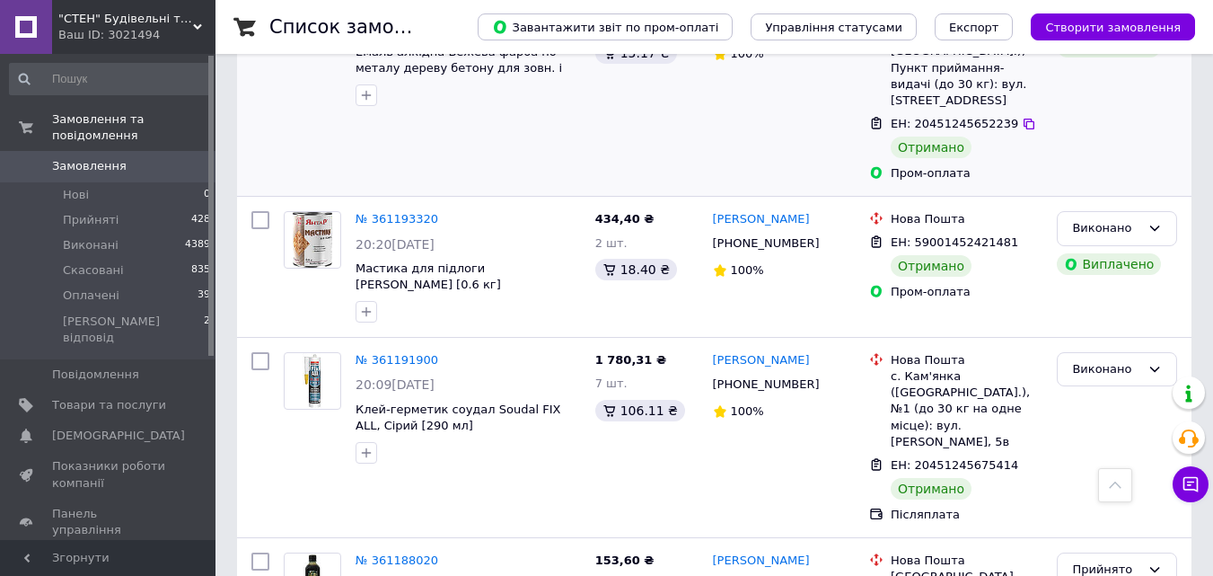
scroll to position [988, 0]
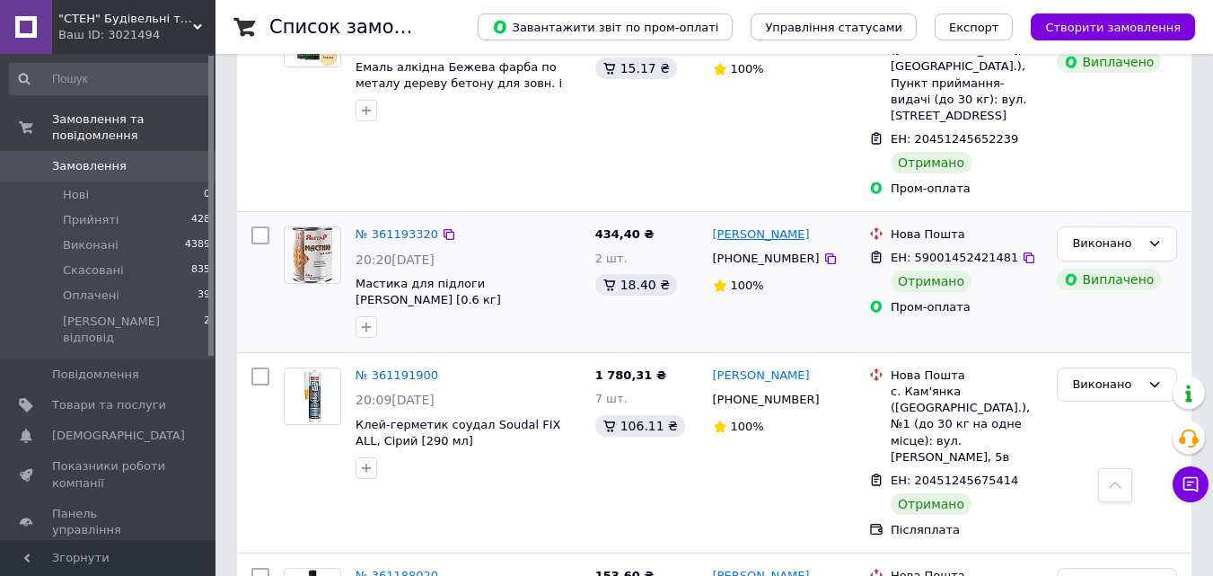
click at [743, 226] on link "[PERSON_NAME]" at bounding box center [761, 234] width 97 height 17
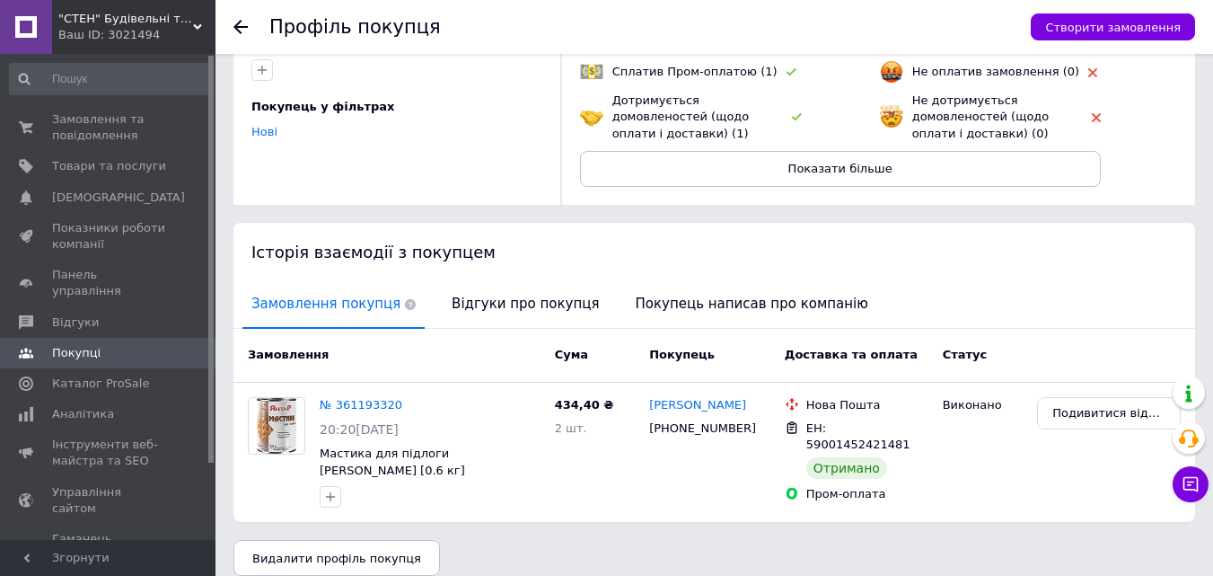
scroll to position [204, 0]
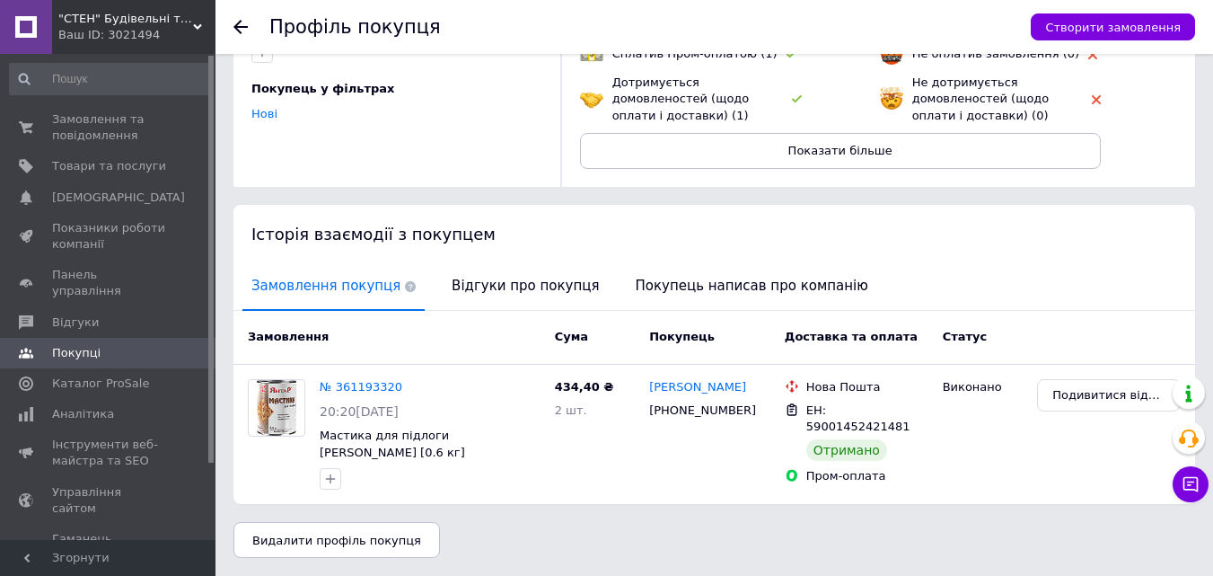
click at [236, 29] on use at bounding box center [240, 27] width 14 height 14
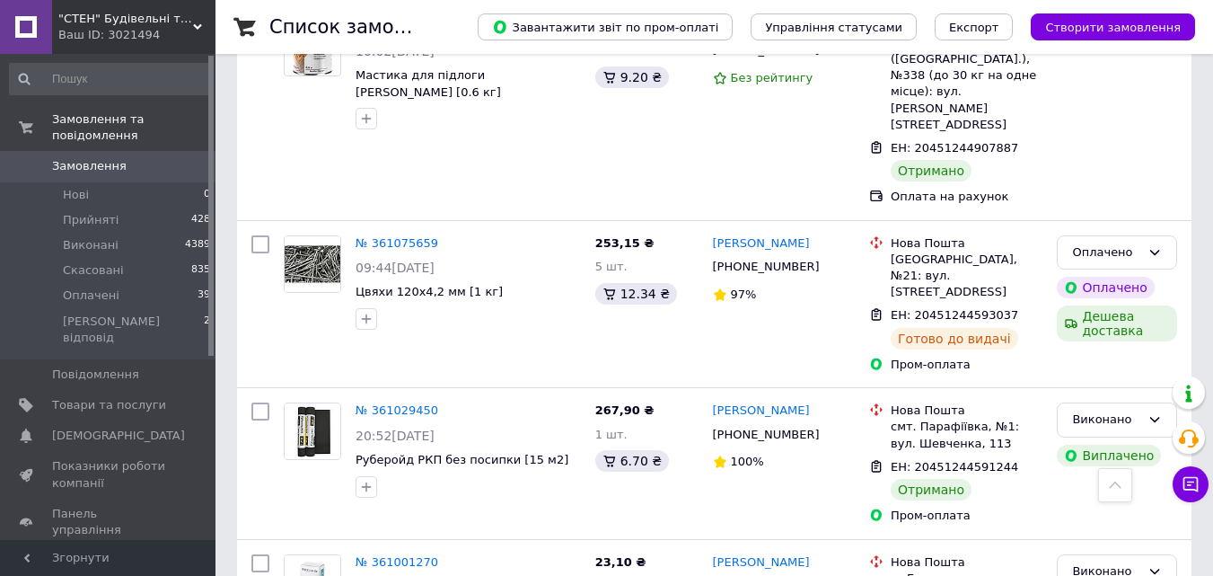
scroll to position [3001, 0]
